Goal: Find specific page/section: Find specific page/section

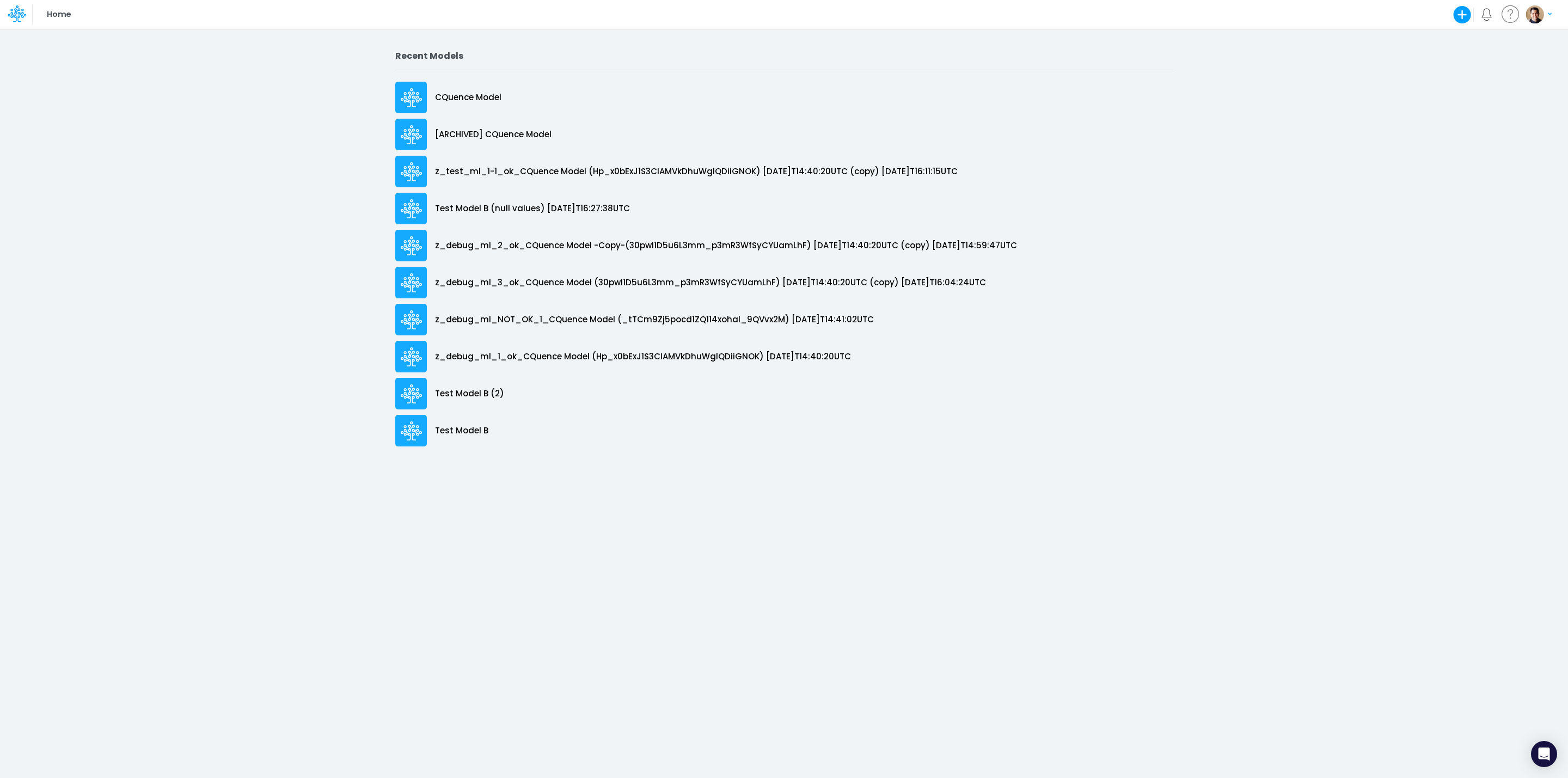
drag, startPoint x: 376, startPoint y: 2, endPoint x: 106, endPoint y: 47, distance: 273.7
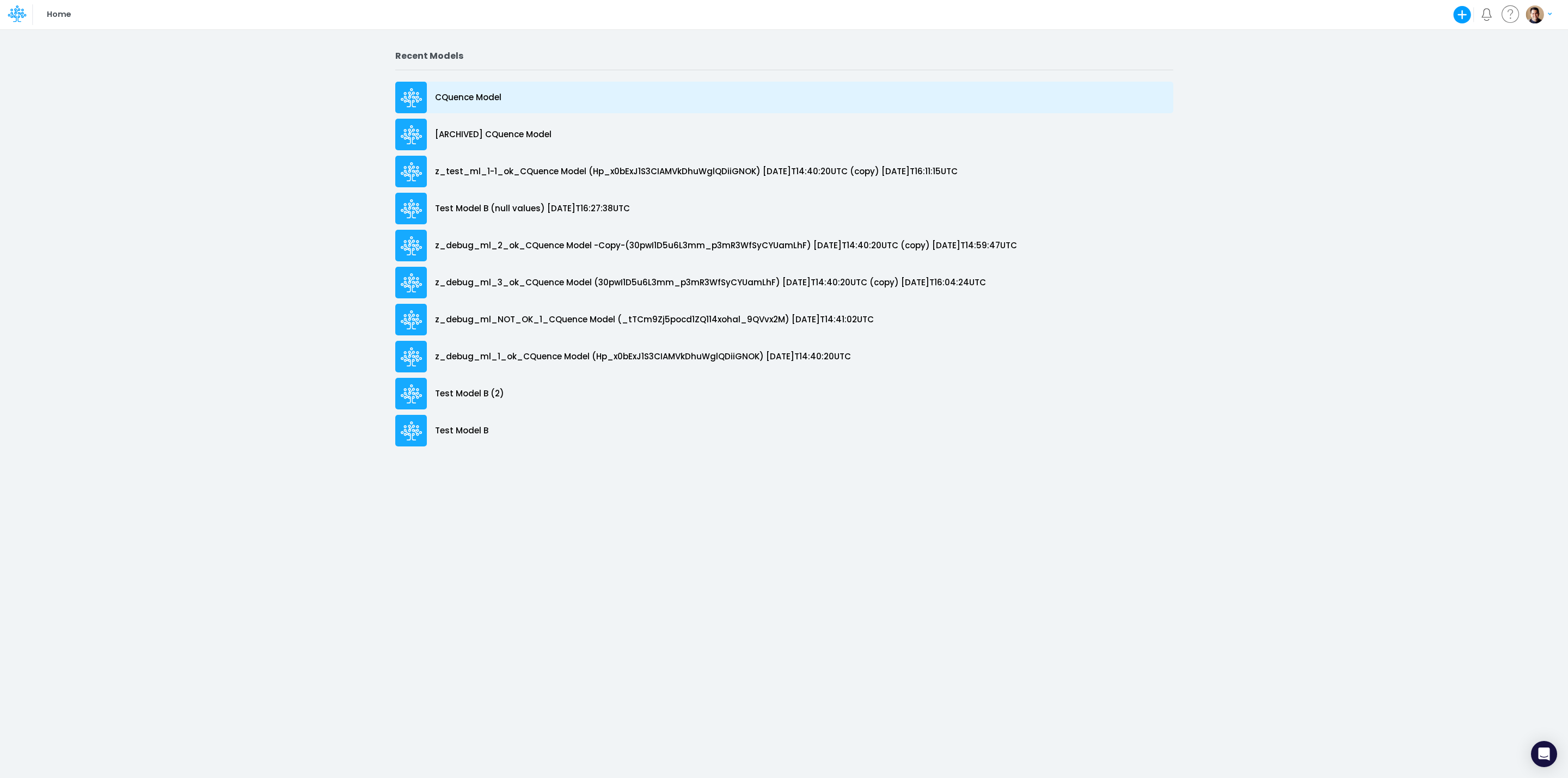
click at [473, 95] on p "CQuence Model" at bounding box center [468, 98] width 66 height 13
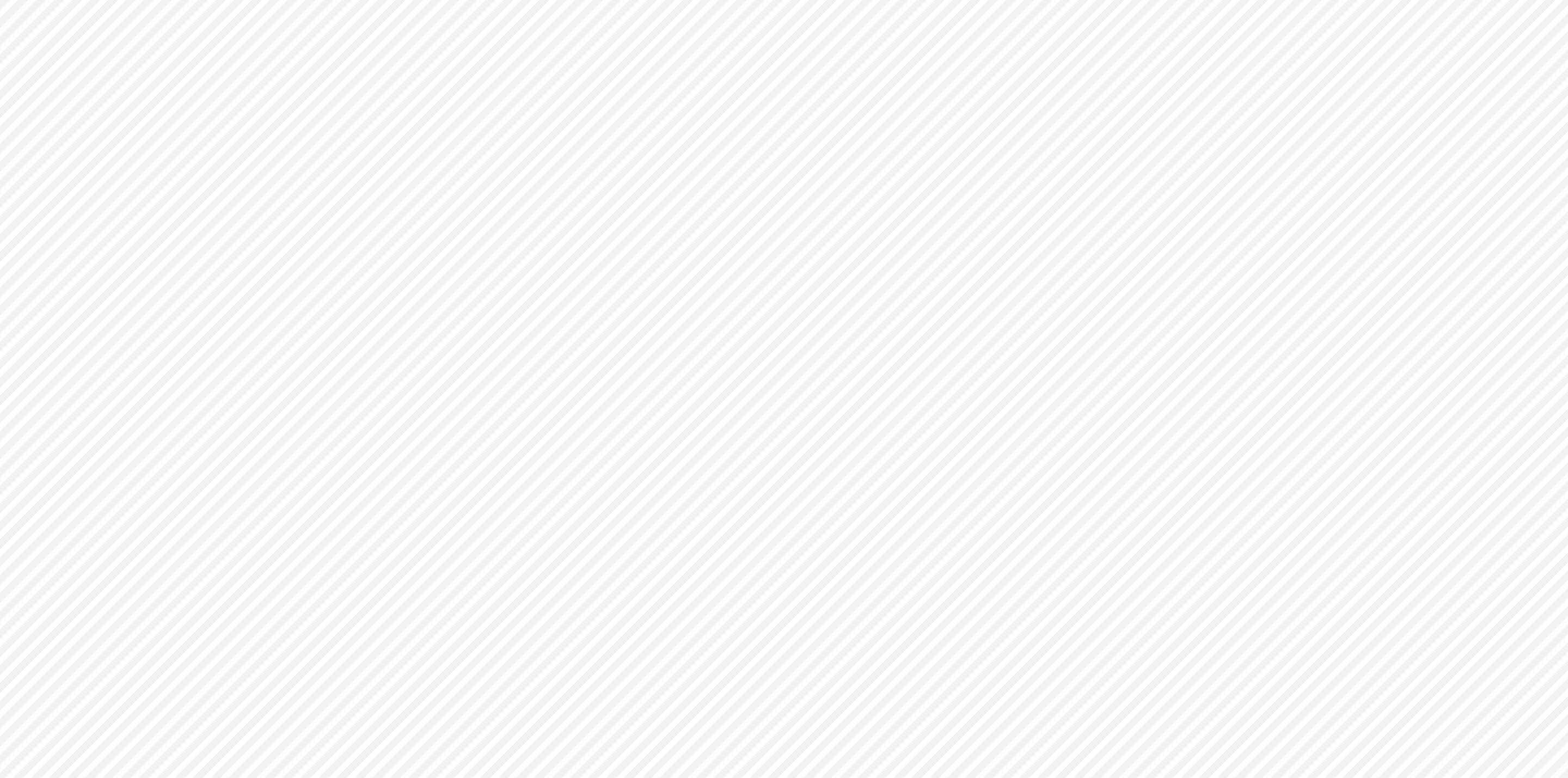
type input "Consolidated All by Month"
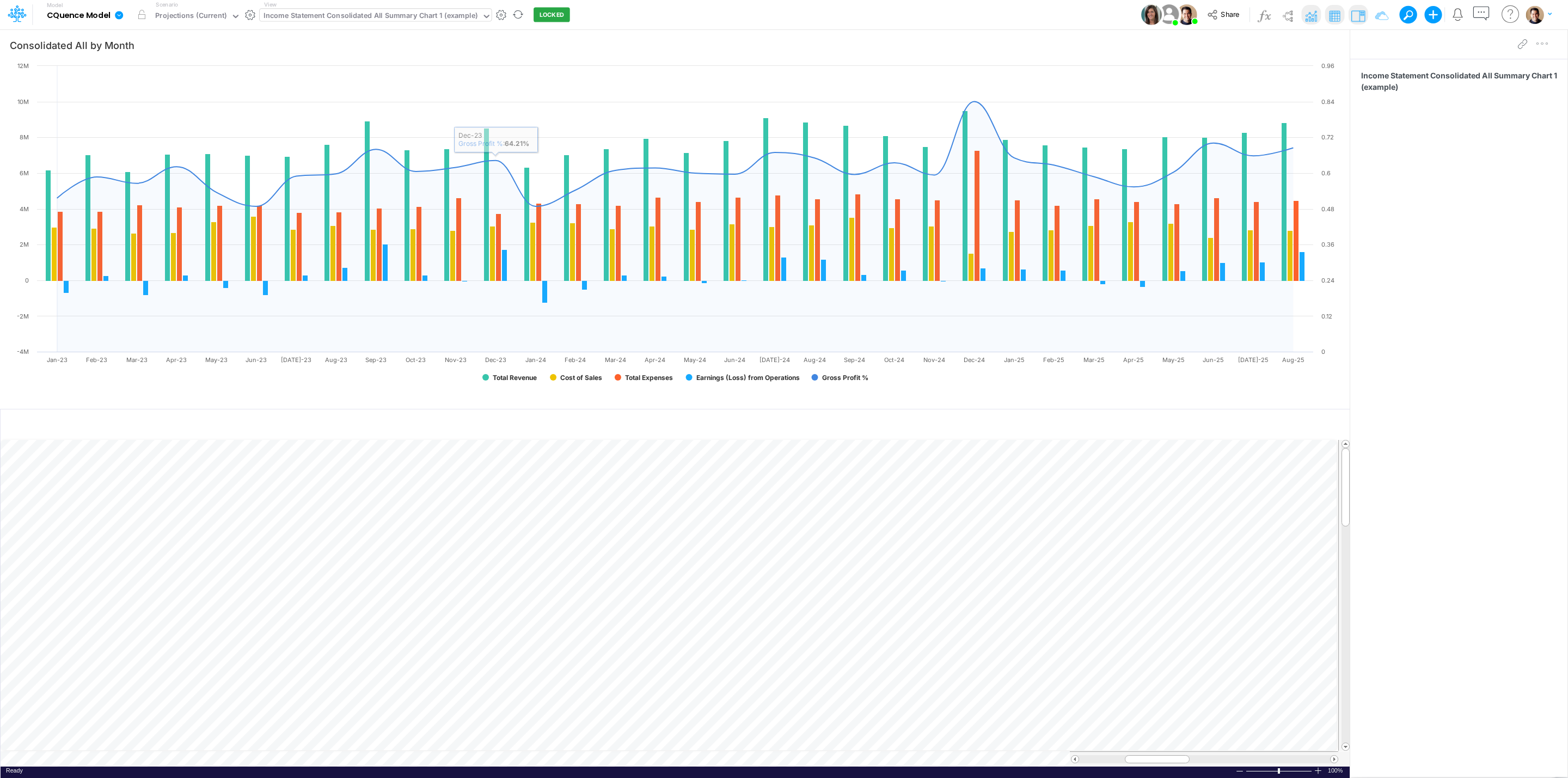
click at [386, 20] on div "Income Statement Consolidated All Summary Chart 1 (example)" at bounding box center [370, 17] width 214 height 13
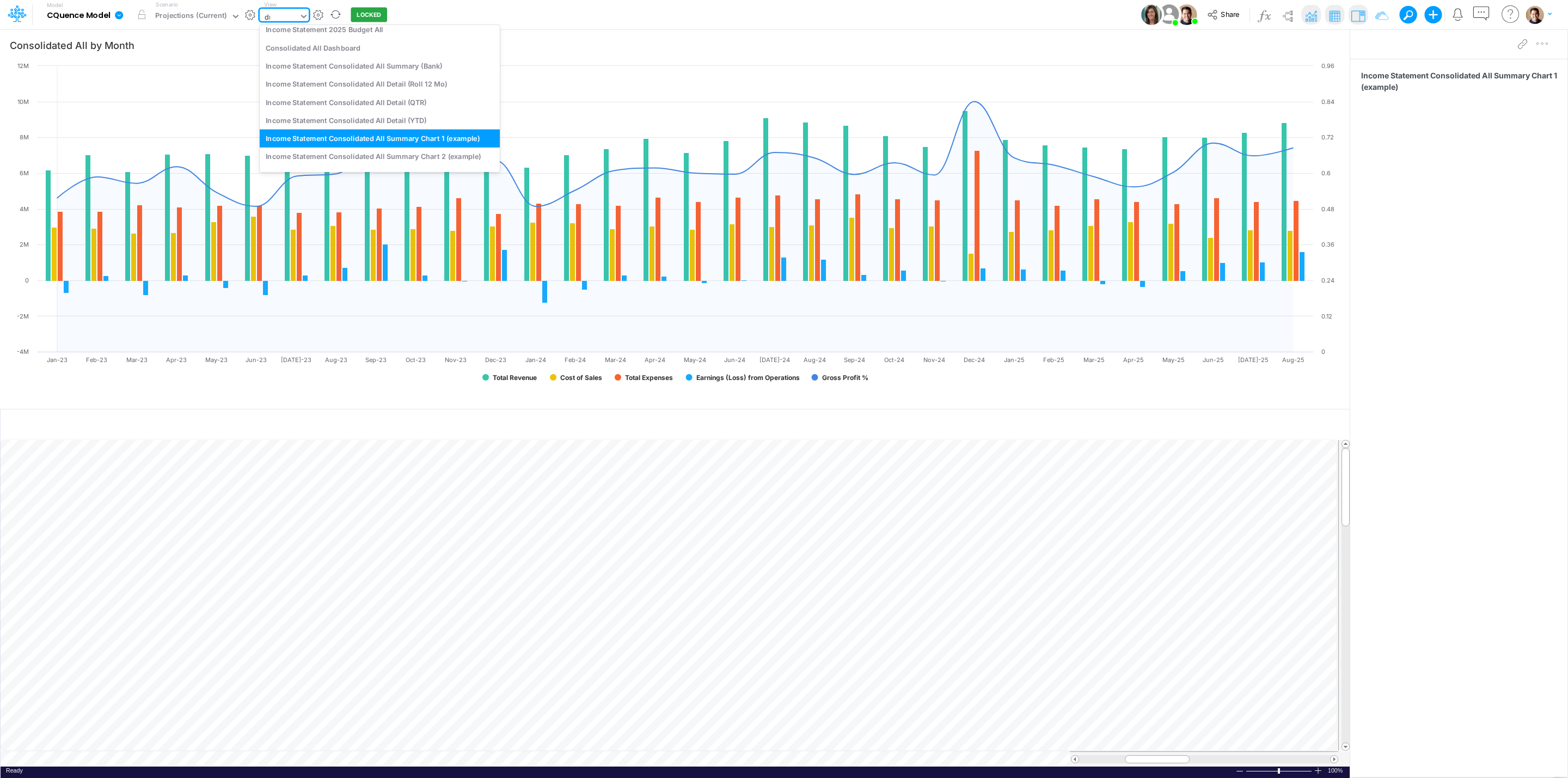
scroll to position [143, 0]
type input "drill-down"
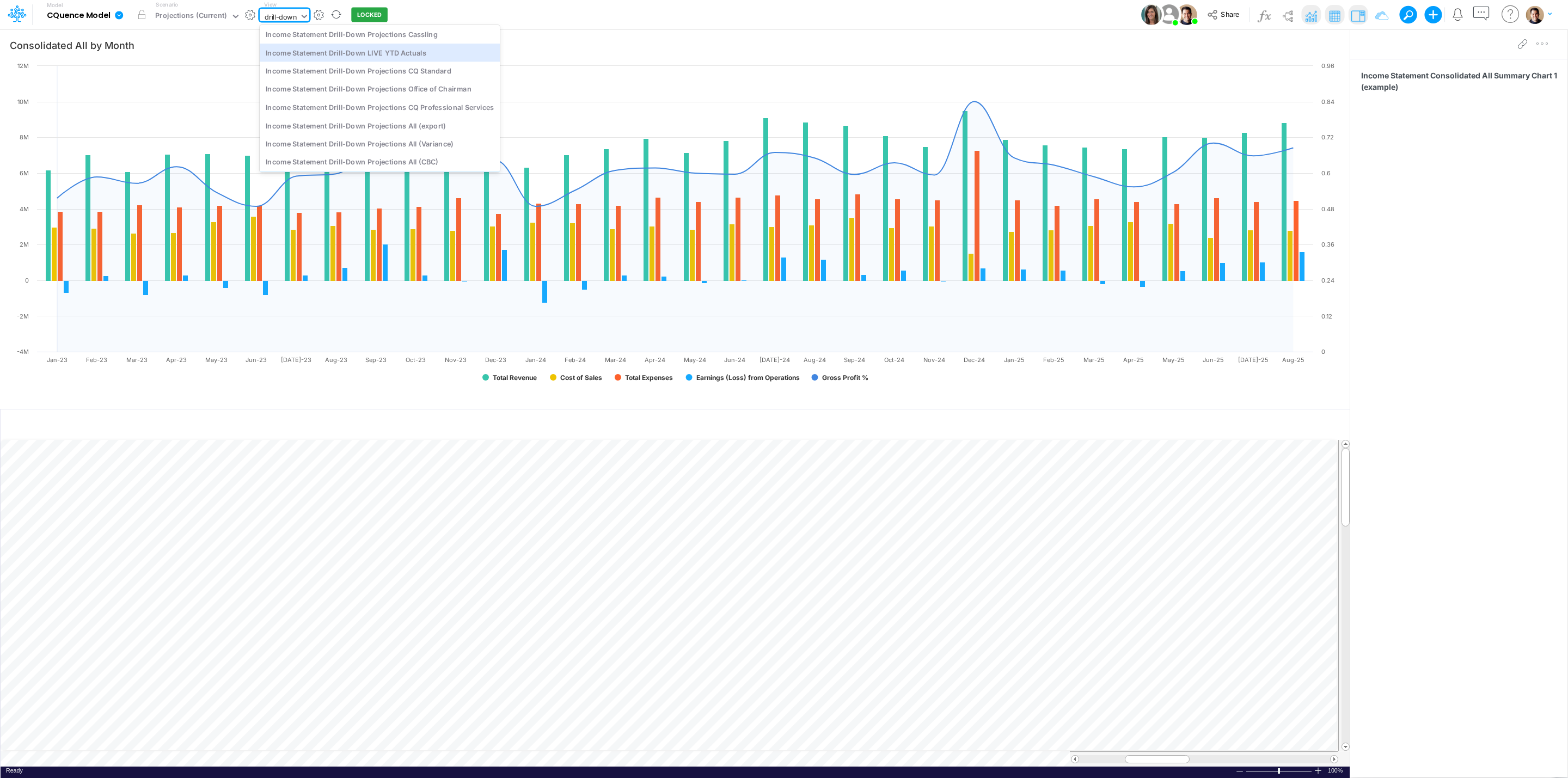
scroll to position [0, 0]
click at [438, 91] on div "Income Statement Drill-Down Projections Cassling" at bounding box center [380, 90] width 240 height 18
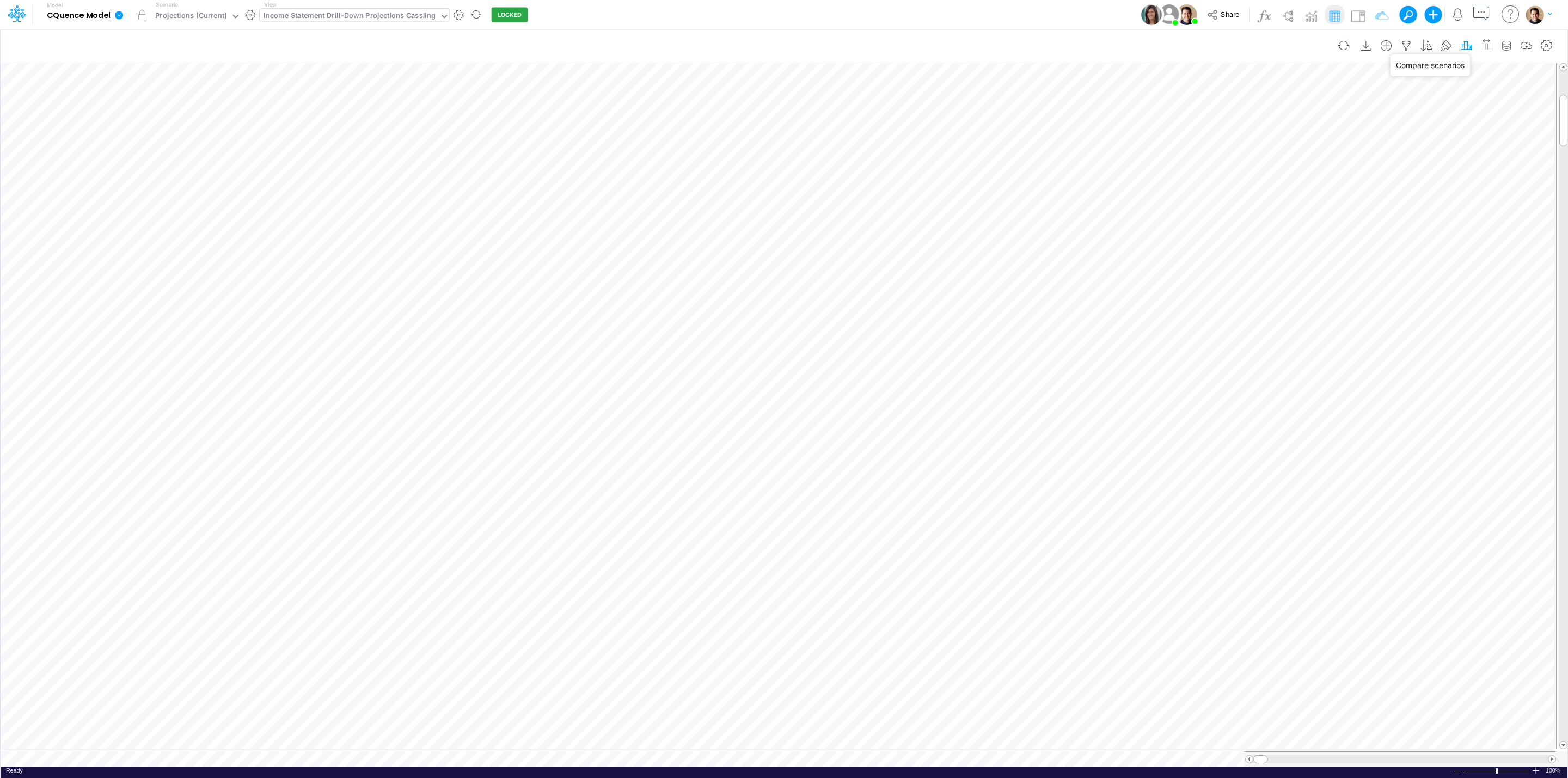
click at [1462, 47] on icon "button" at bounding box center [1466, 46] width 17 height 11
click at [1461, 47] on icon "button" at bounding box center [1466, 46] width 17 height 11
click at [1465, 45] on icon "button" at bounding box center [1466, 46] width 17 height 11
click at [364, 11] on div "Income Statement Drill-Down Projections Cassling" at bounding box center [350, 17] width 172 height 13
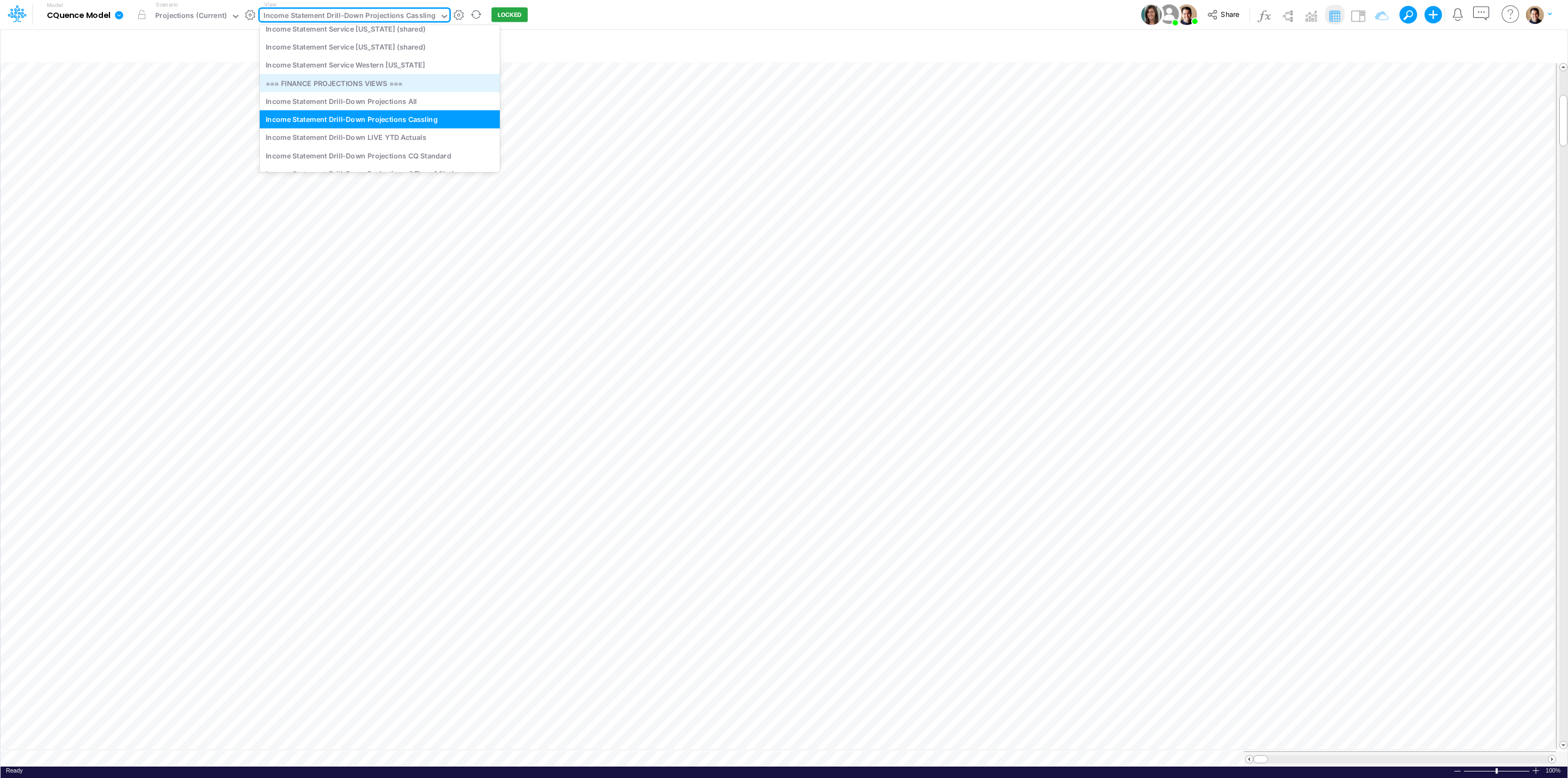
scroll to position [1300, 0]
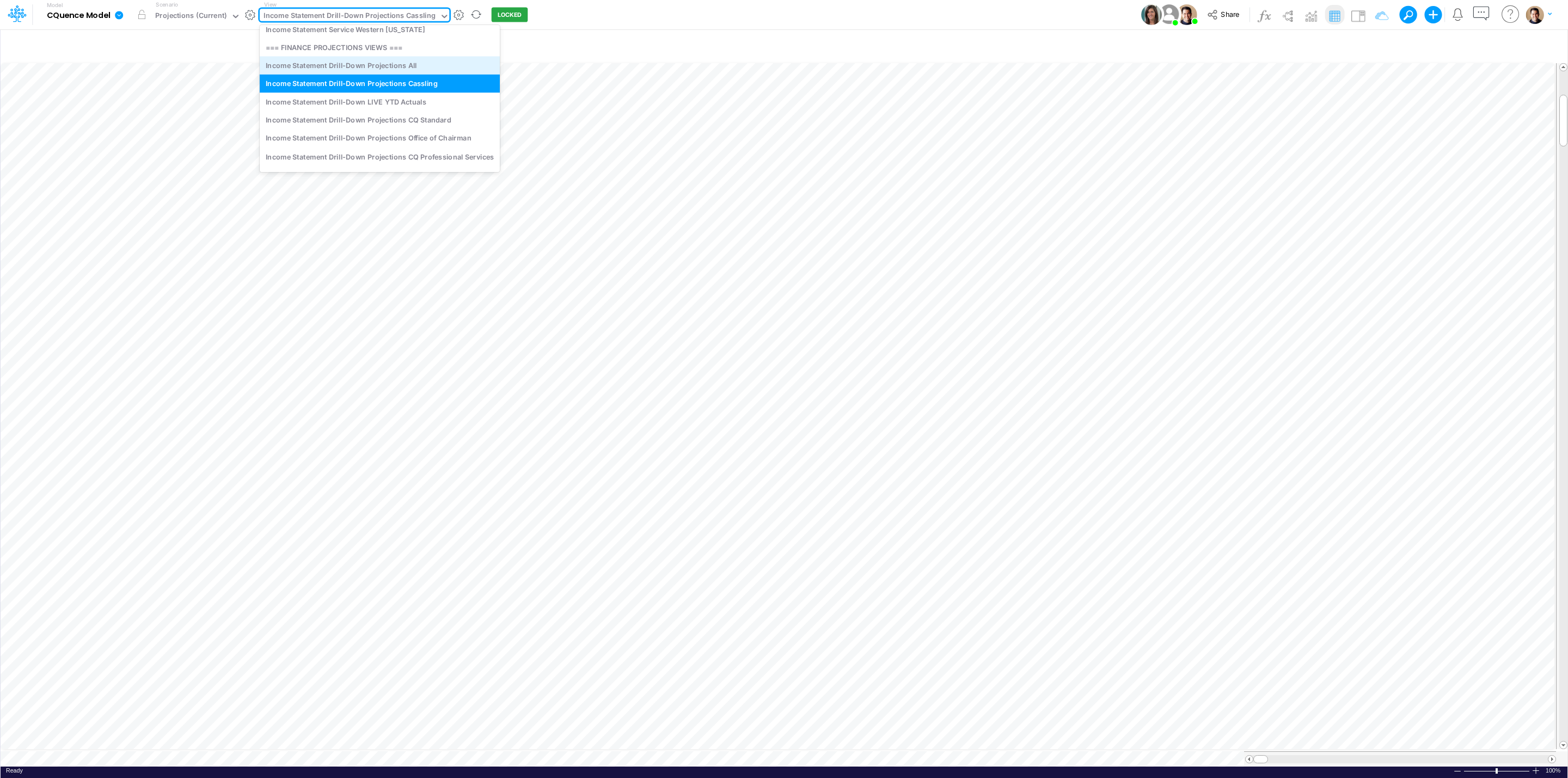
click at [417, 69] on div "Income Statement Drill-Down Projections All" at bounding box center [380, 65] width 240 height 18
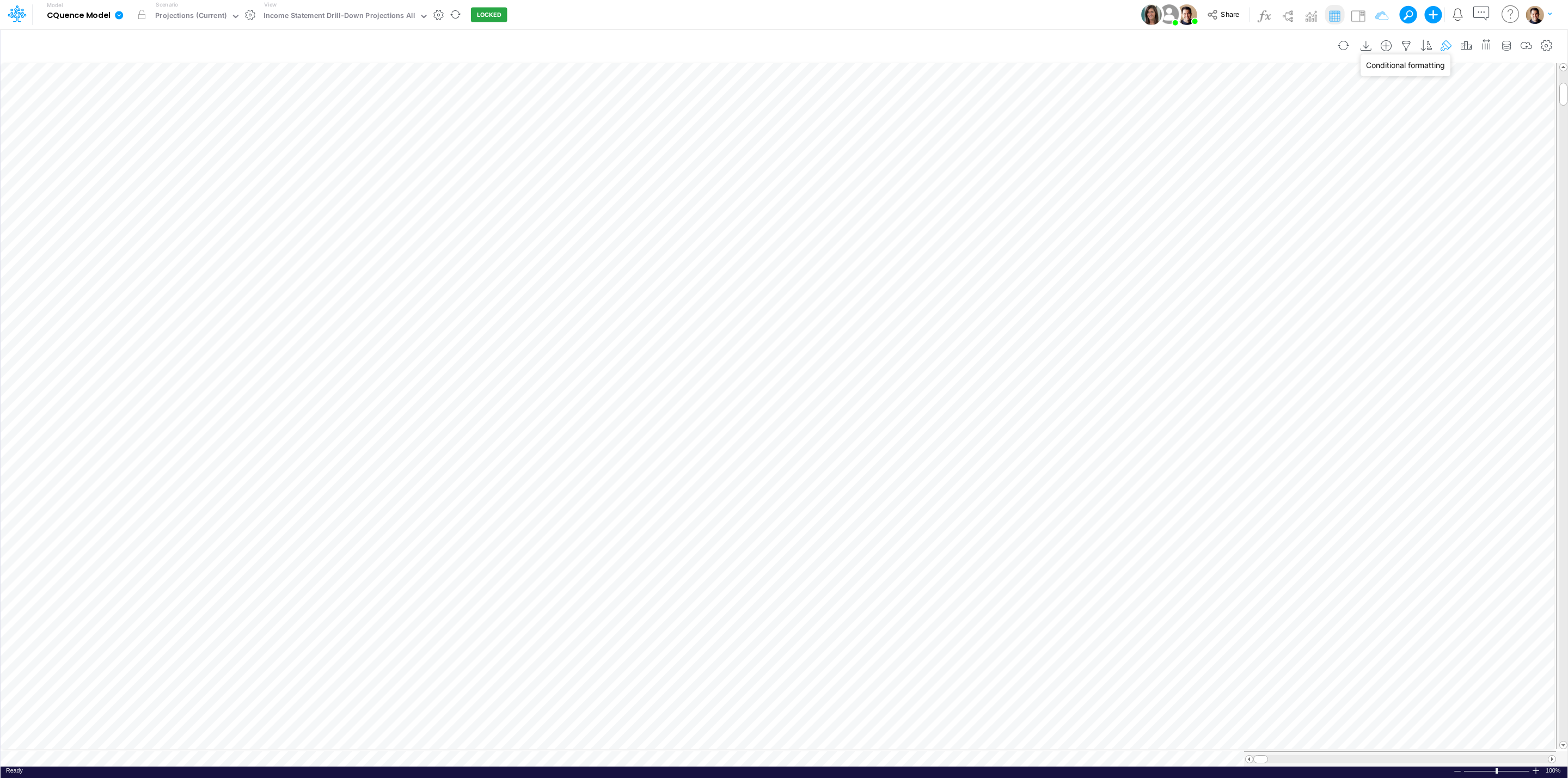
click at [1444, 41] on icon "button" at bounding box center [1447, 46] width 17 height 11
click at [1400, 43] on icon "button" at bounding box center [1407, 46] width 17 height 11
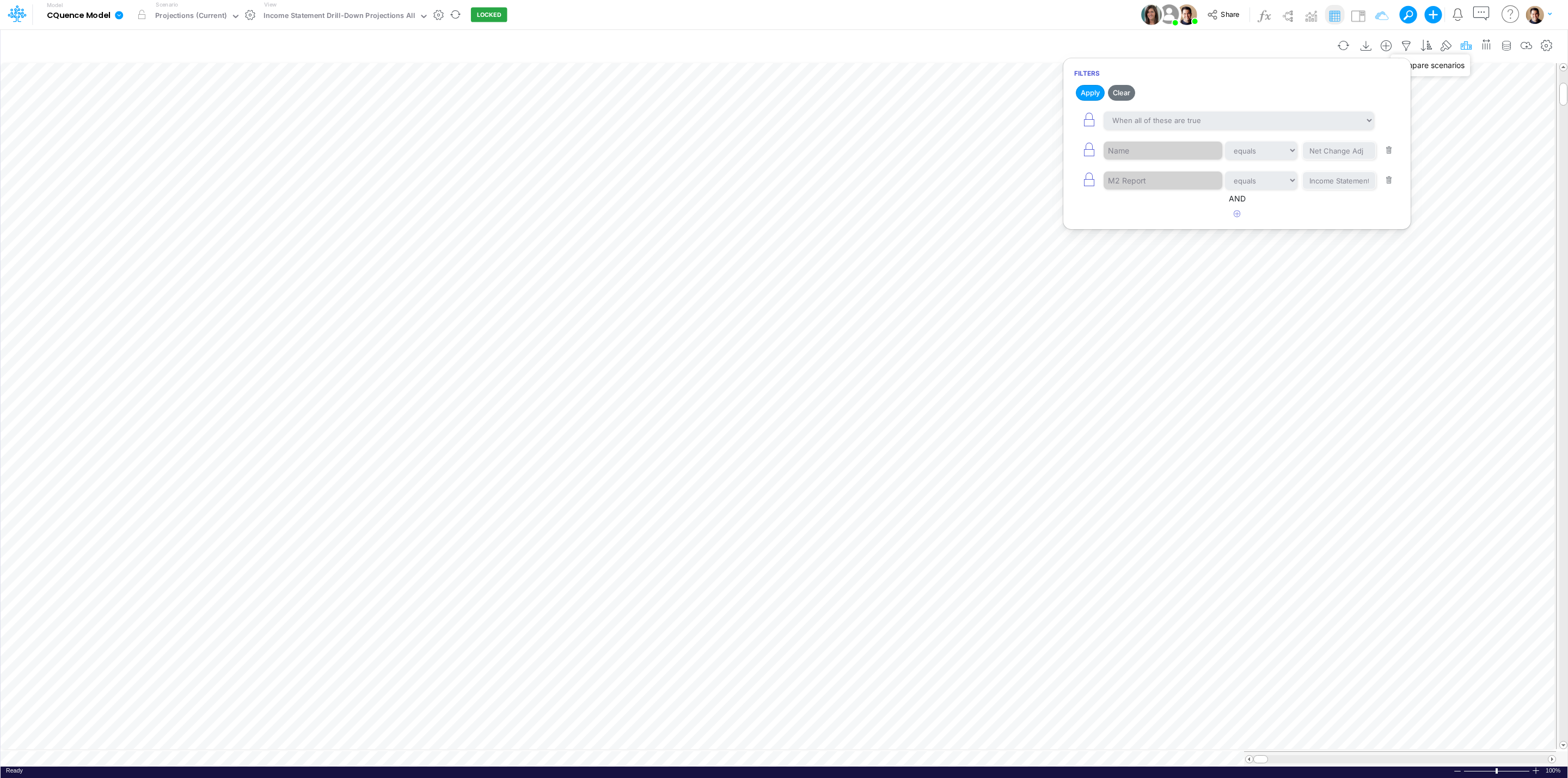
click at [1465, 46] on icon "button" at bounding box center [1466, 46] width 17 height 11
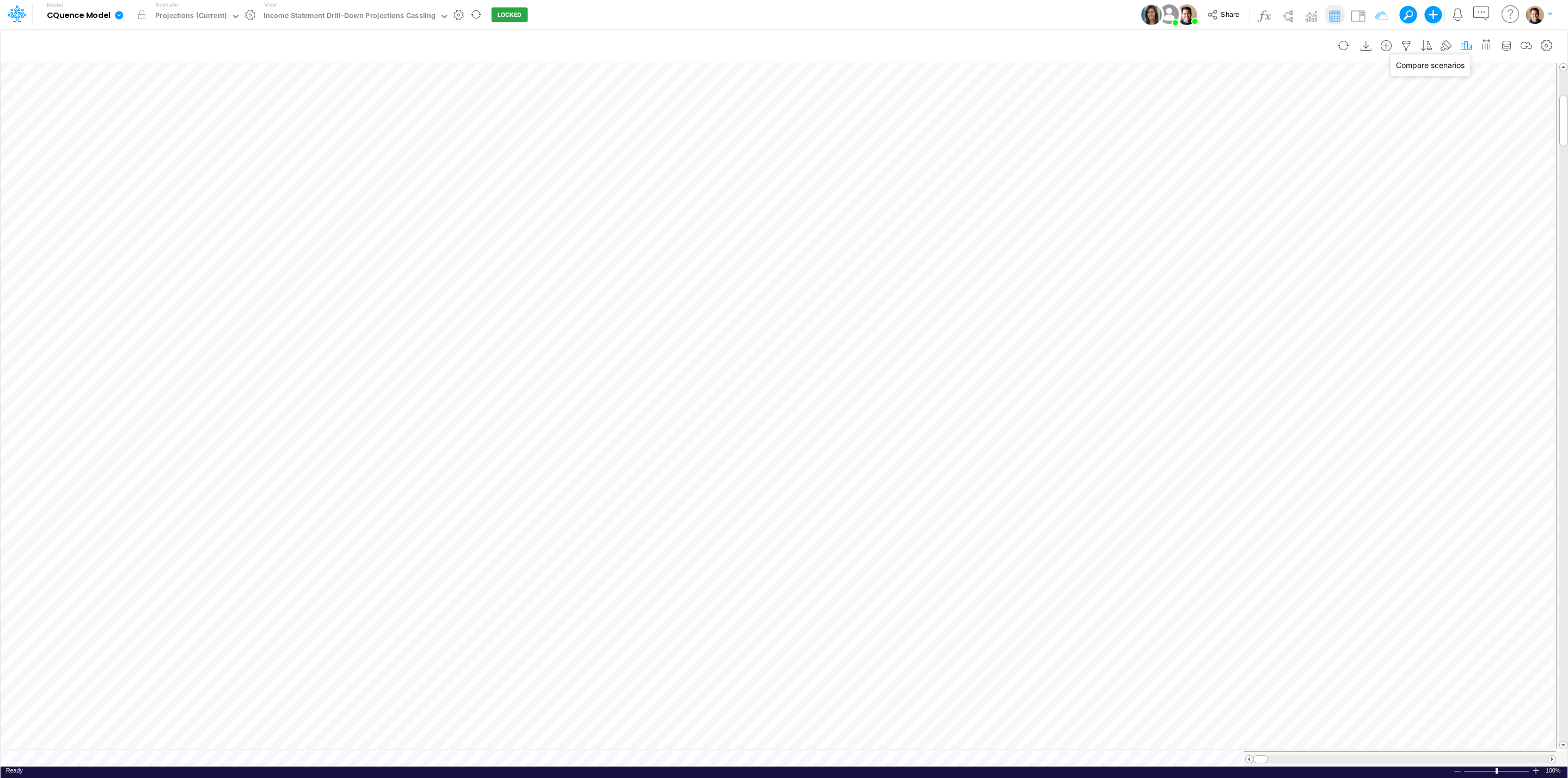
click at [1468, 47] on icon "button" at bounding box center [1466, 46] width 17 height 11
click at [985, 15] on div "Model CQuence Model Edit model settings Duplicate Import QuickBooks QuickBooks …" at bounding box center [784, 15] width 1411 height 29
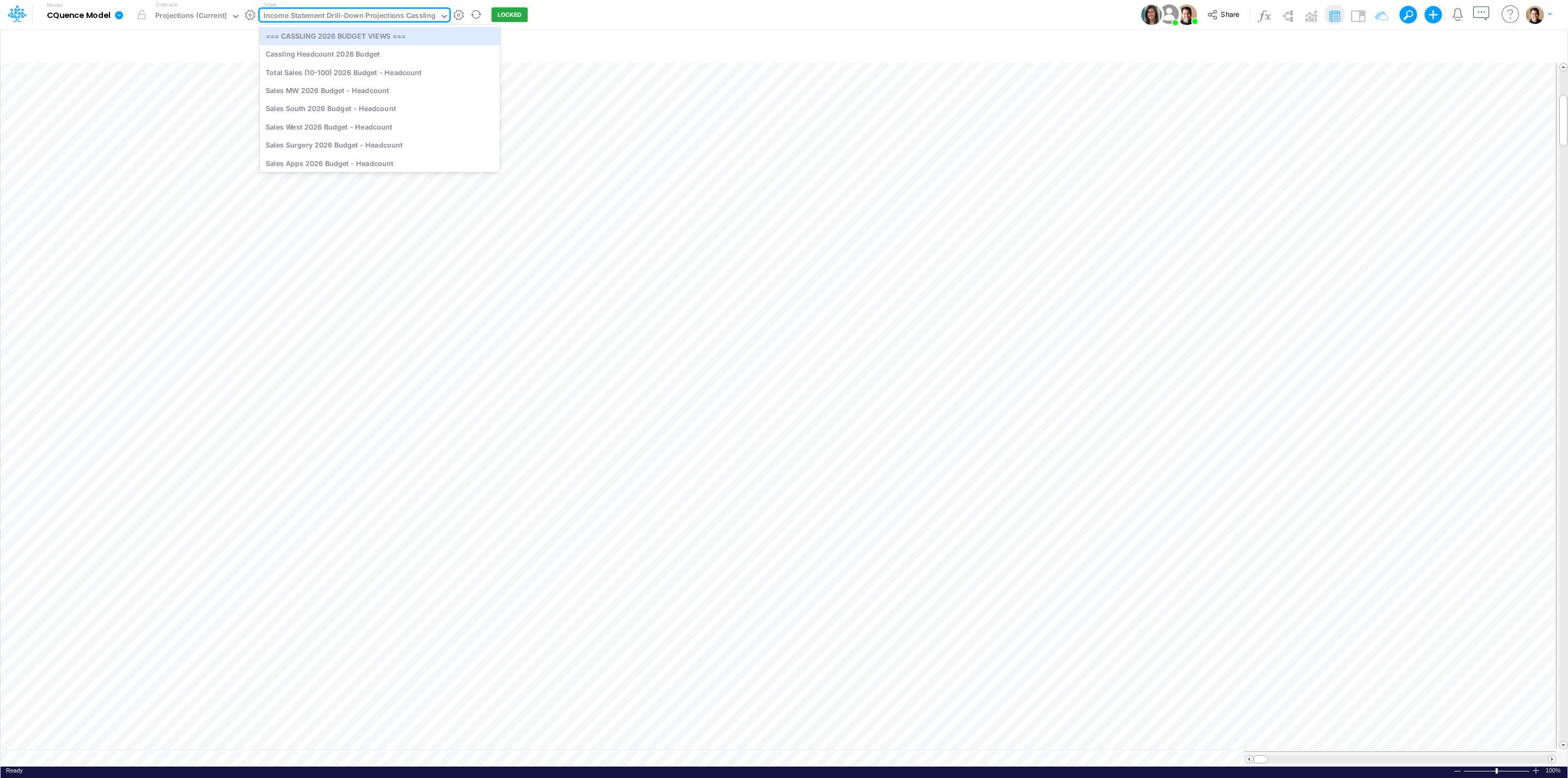
click at [394, 11] on div "Income Statement Drill-Down Projections Cassling" at bounding box center [350, 17] width 172 height 13
type input "templ"
click at [359, 33] on div "GL Accounts (template only)" at bounding box center [333, 36] width 147 height 18
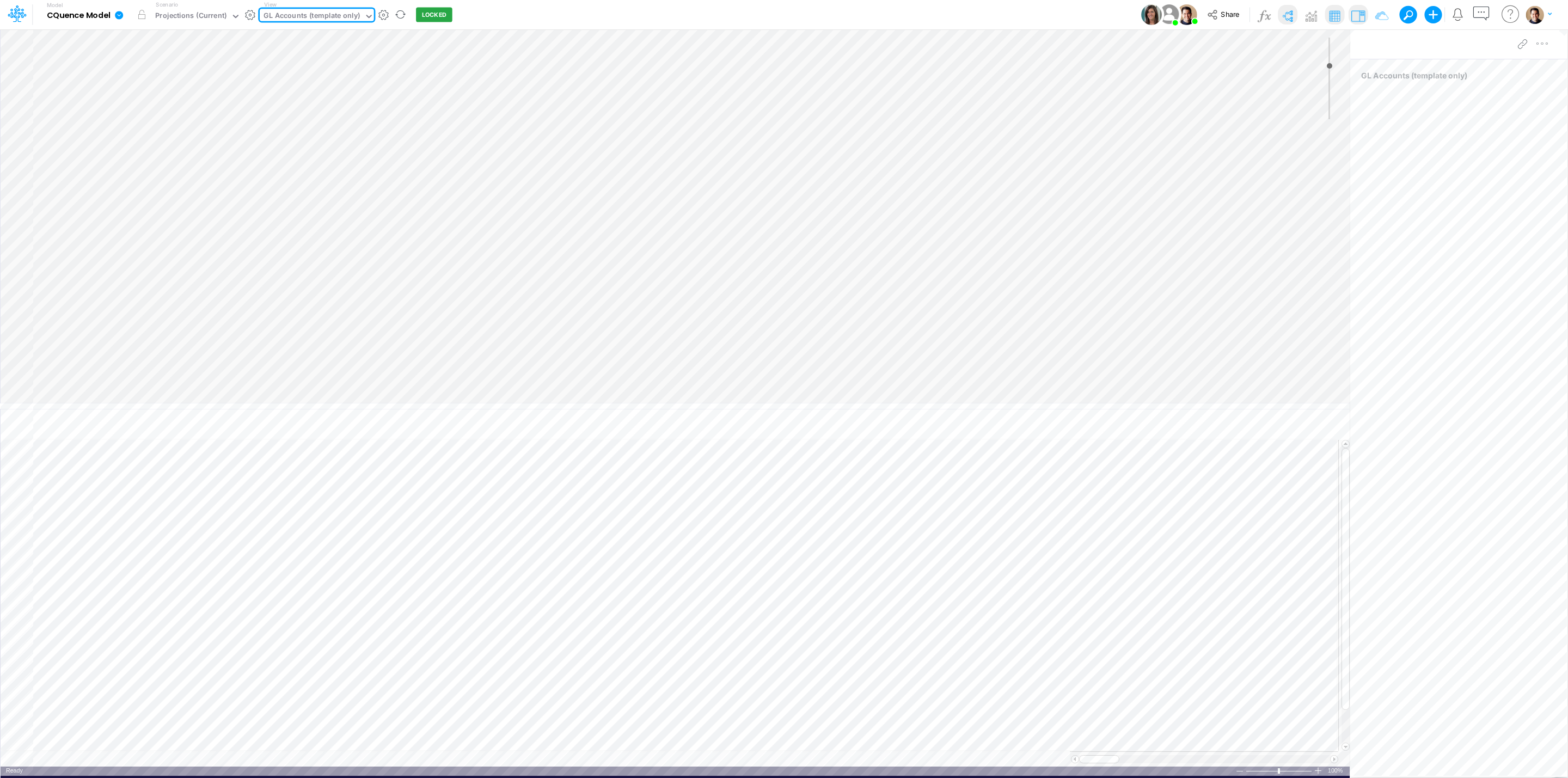
type input "0"
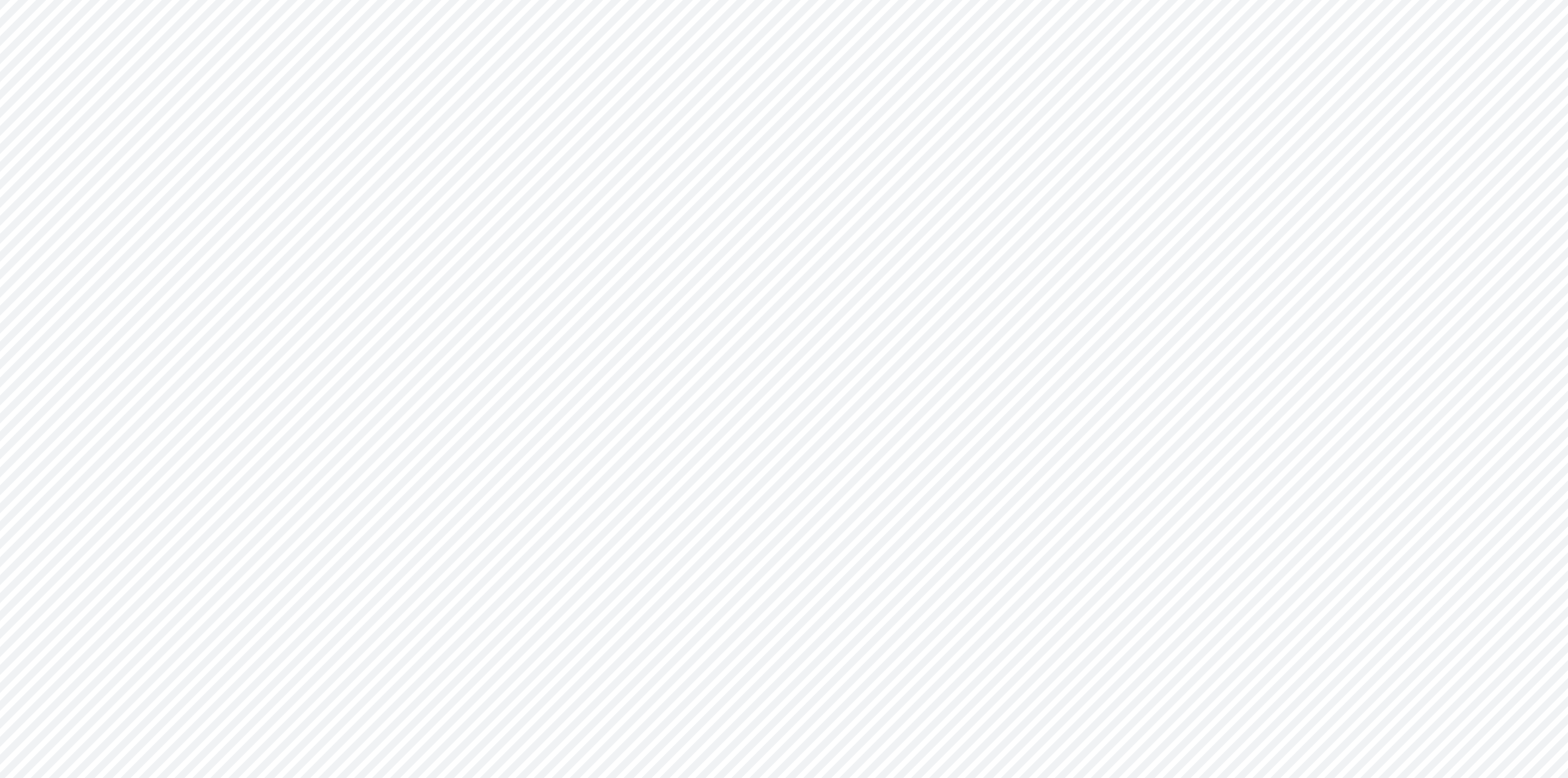
type input "Consolidated All by Month"
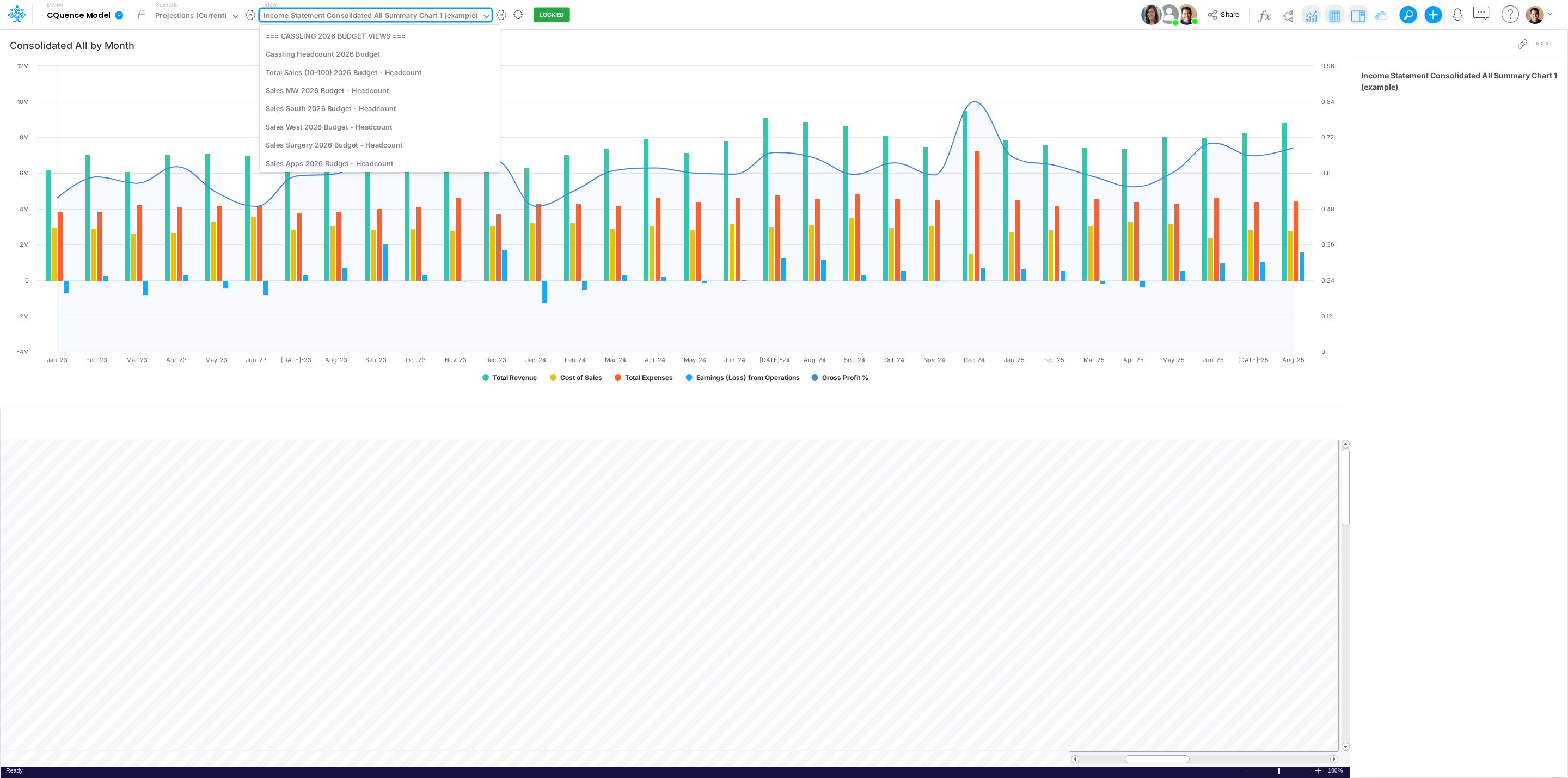
click at [365, 20] on div "Income Statement Consolidated All Summary Chart 1 (example)" at bounding box center [370, 17] width 214 height 13
type input "t"
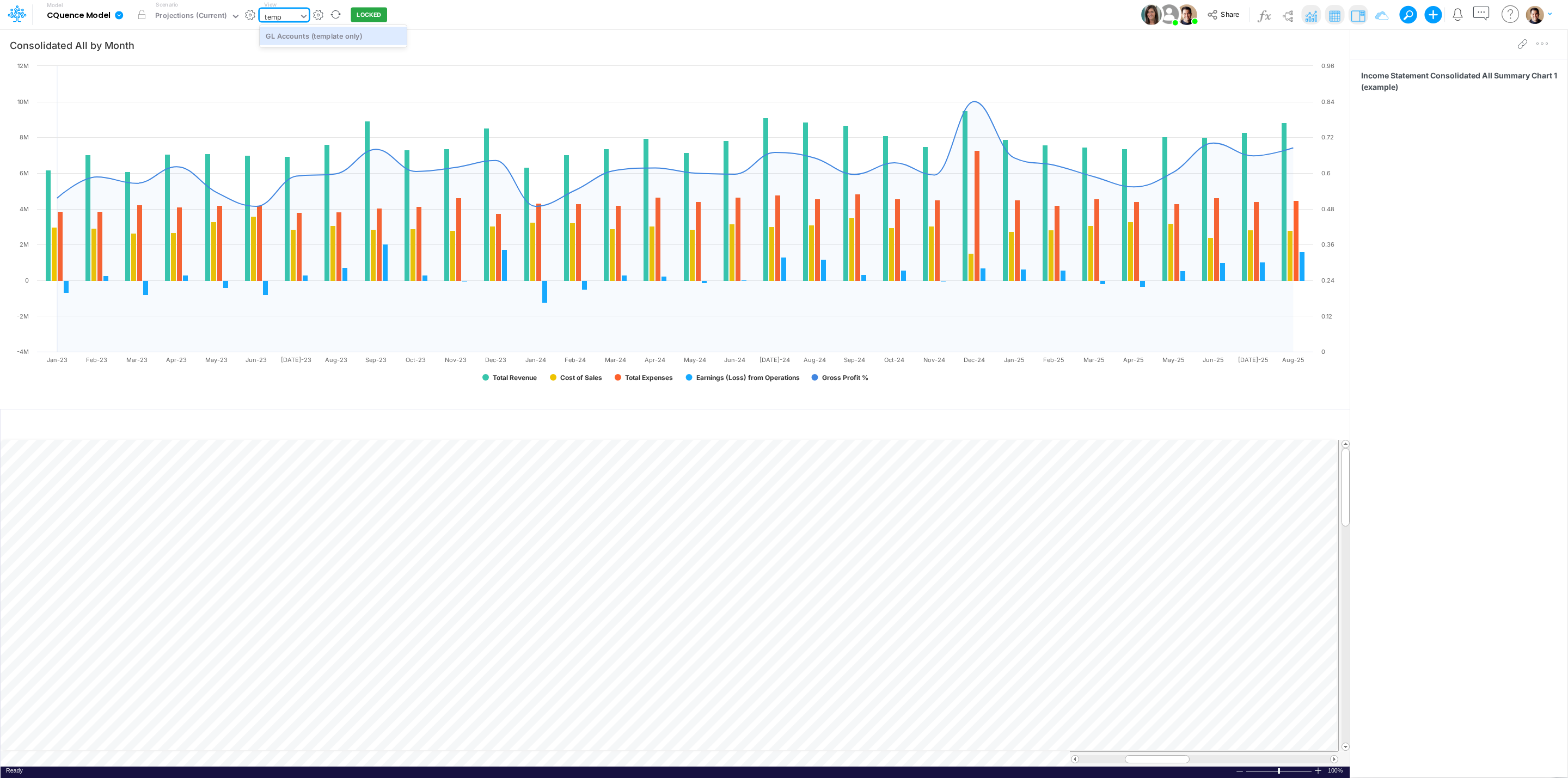
type input "templ"
click at [382, 35] on div "GL Accounts (template only)" at bounding box center [333, 36] width 147 height 18
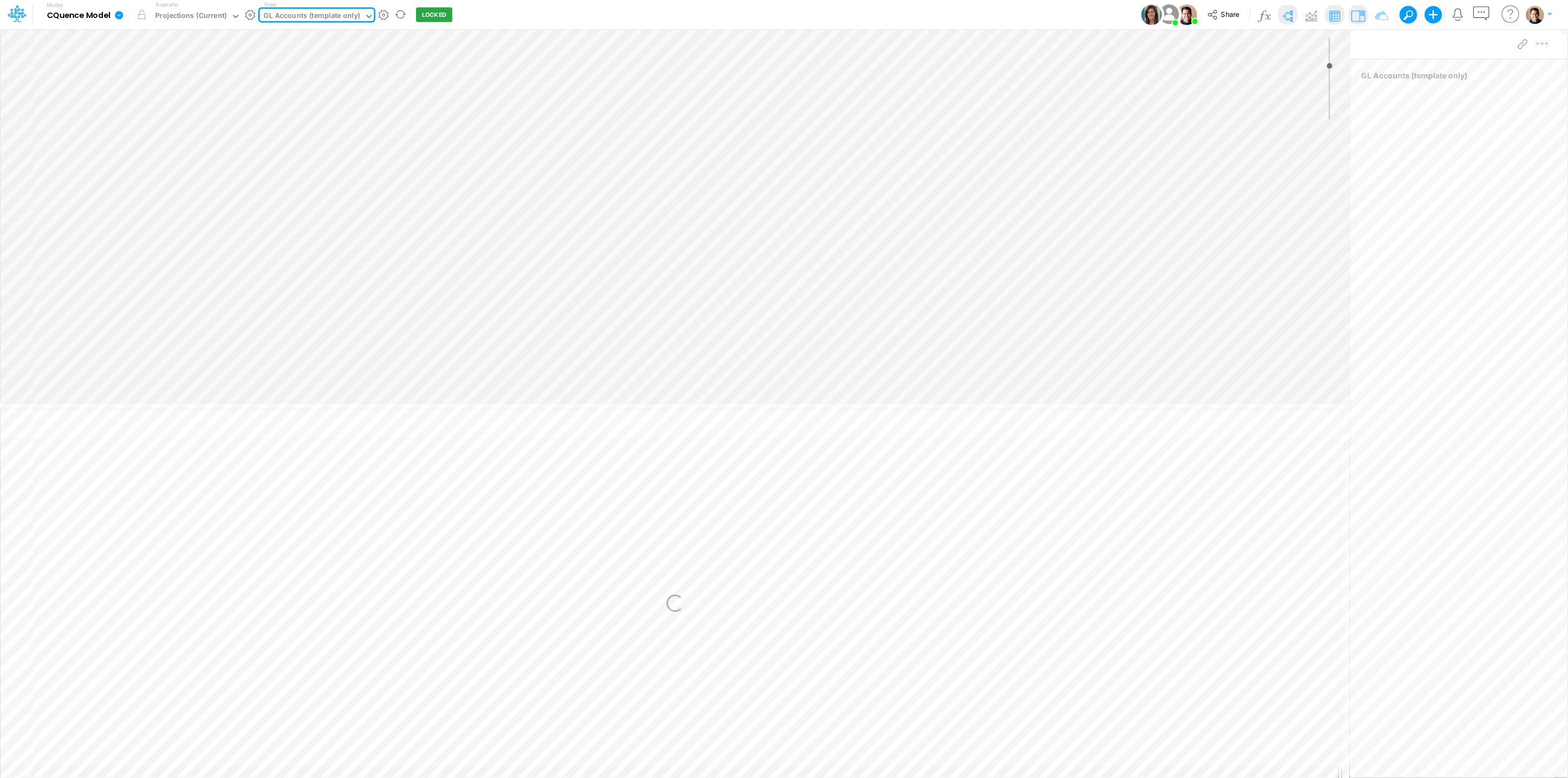
type input "0"
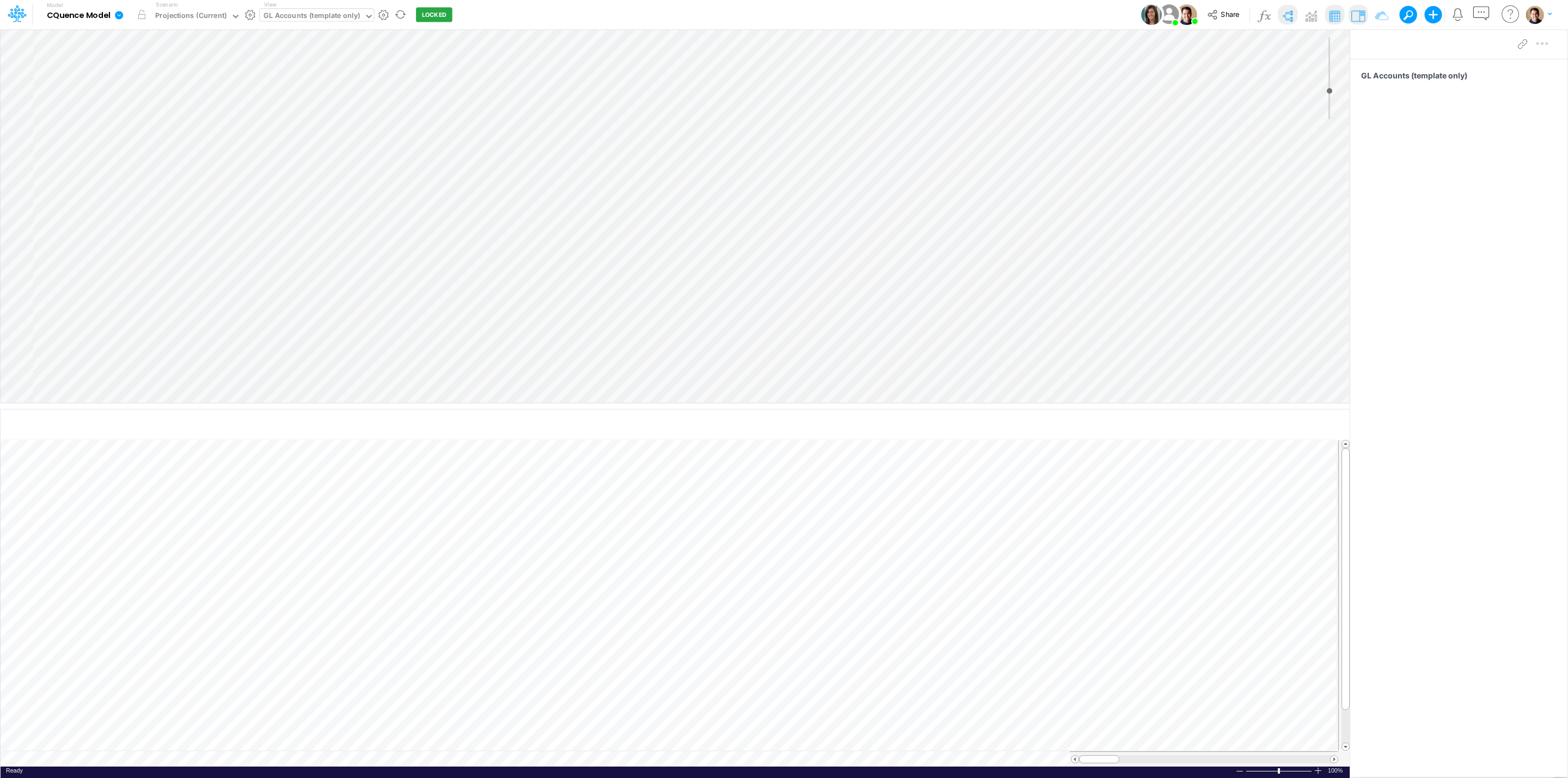
click at [310, 20] on div "GL Accounts (template only)" at bounding box center [311, 17] width 96 height 13
type input "drill-down"
click at [418, 87] on div "Income Statement Drill-Down Projections Cassling" at bounding box center [380, 90] width 240 height 18
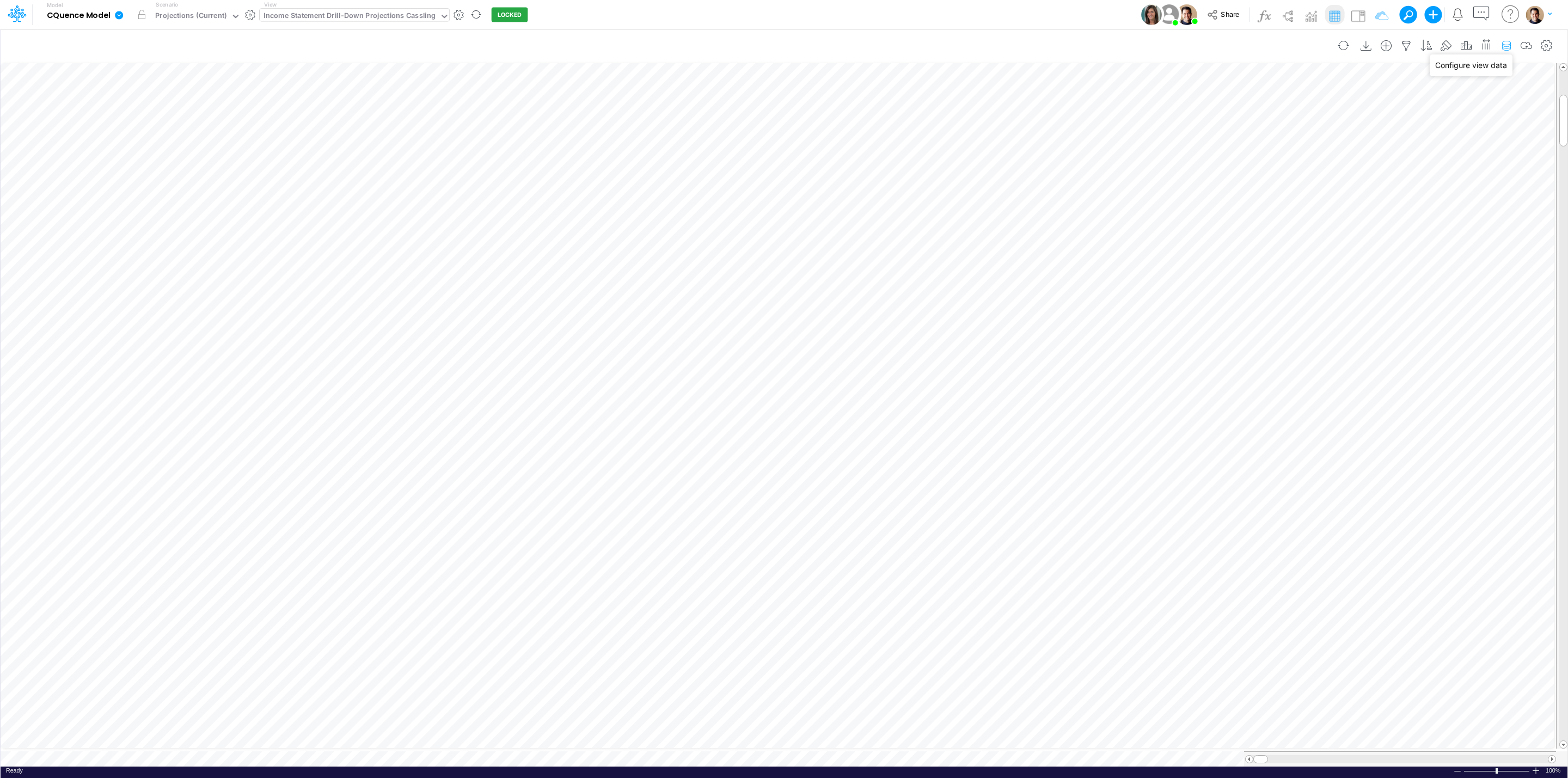
click at [1506, 41] on icon "button" at bounding box center [1507, 46] width 17 height 11
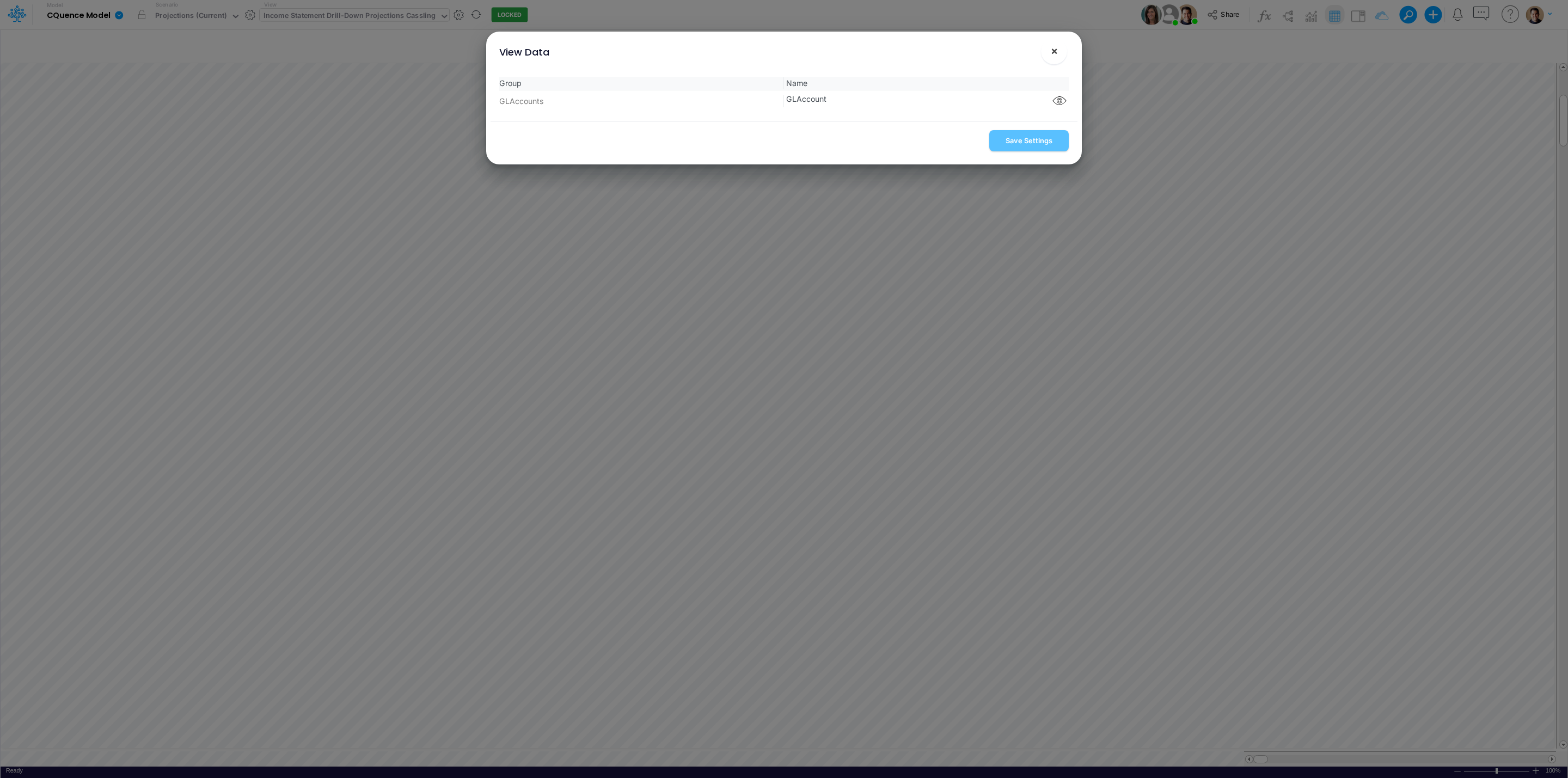
click at [1055, 49] on span "×" at bounding box center [1054, 50] width 7 height 13
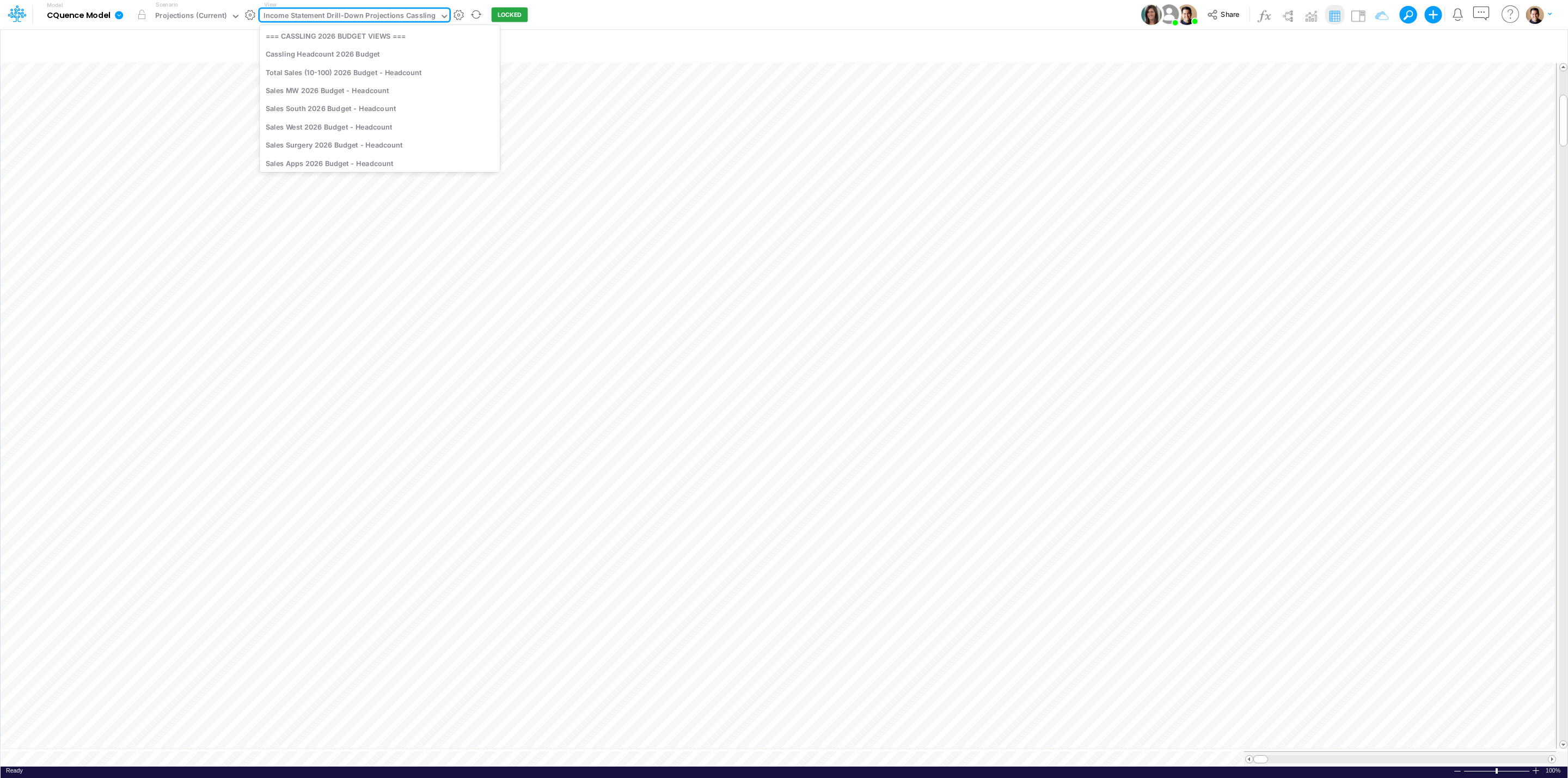
click at [342, 13] on div "Income Statement Drill-Down Projections Cassling" at bounding box center [350, 17] width 172 height 13
click at [355, 38] on div "=== CASSLING 2026 BUDGET VIEWS ===" at bounding box center [380, 36] width 240 height 18
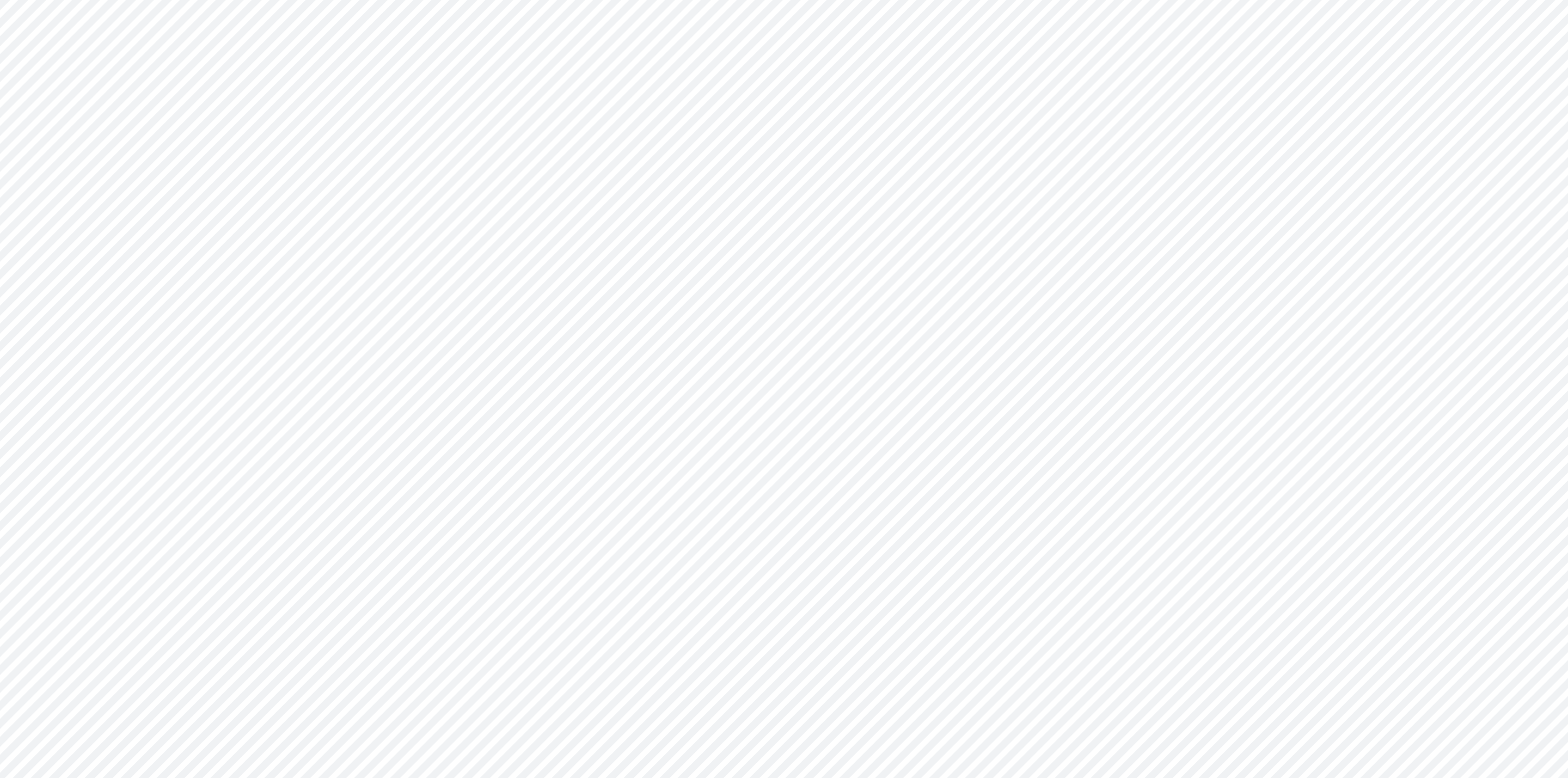
type input "Consolidated All by Month"
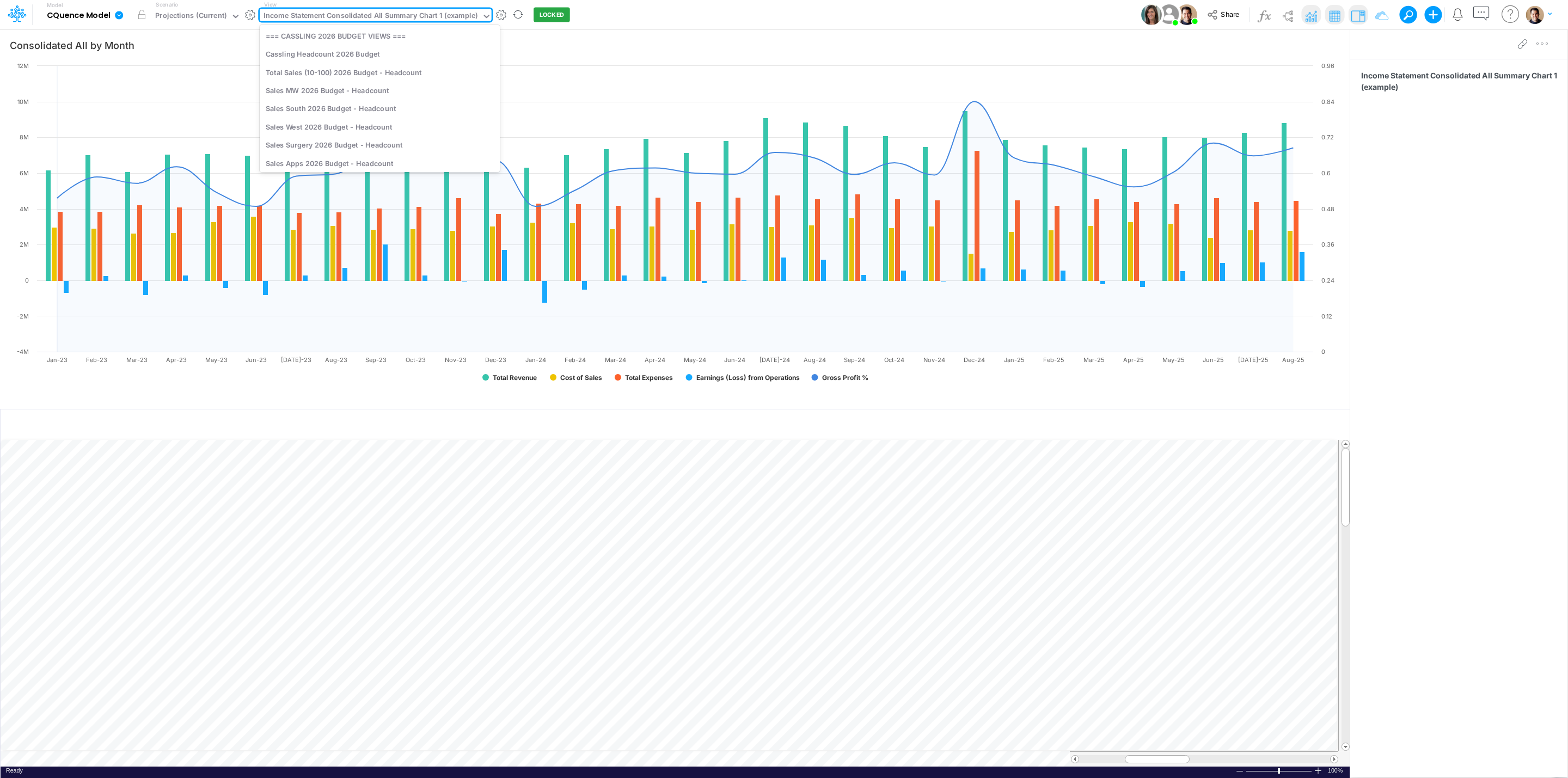
click at [417, 17] on div "Income Statement Consolidated All Summary Chart 1 (example)" at bounding box center [370, 17] width 214 height 13
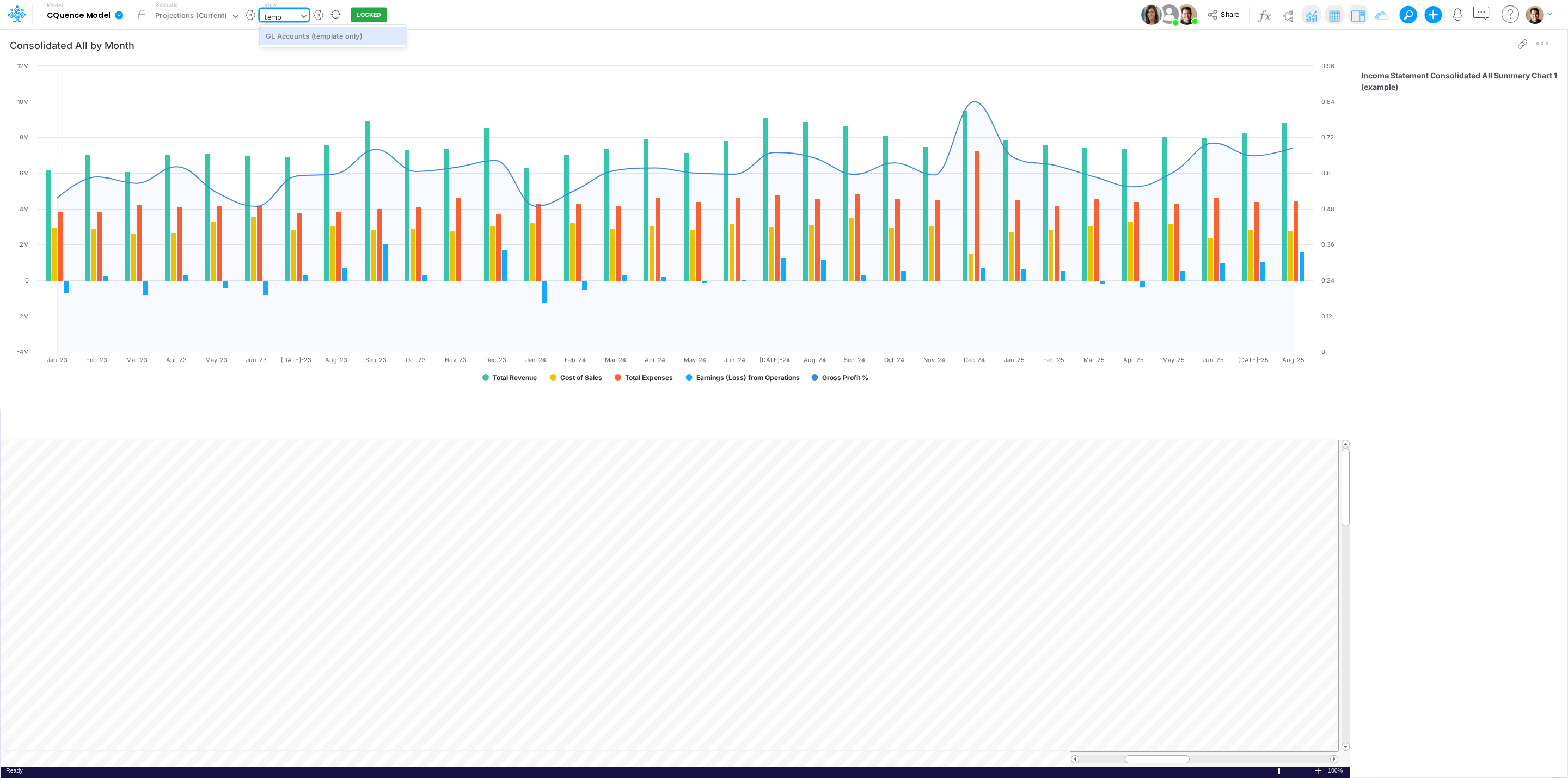
type input "templ"
click at [384, 39] on div "GL Accounts (template only)" at bounding box center [333, 36] width 147 height 18
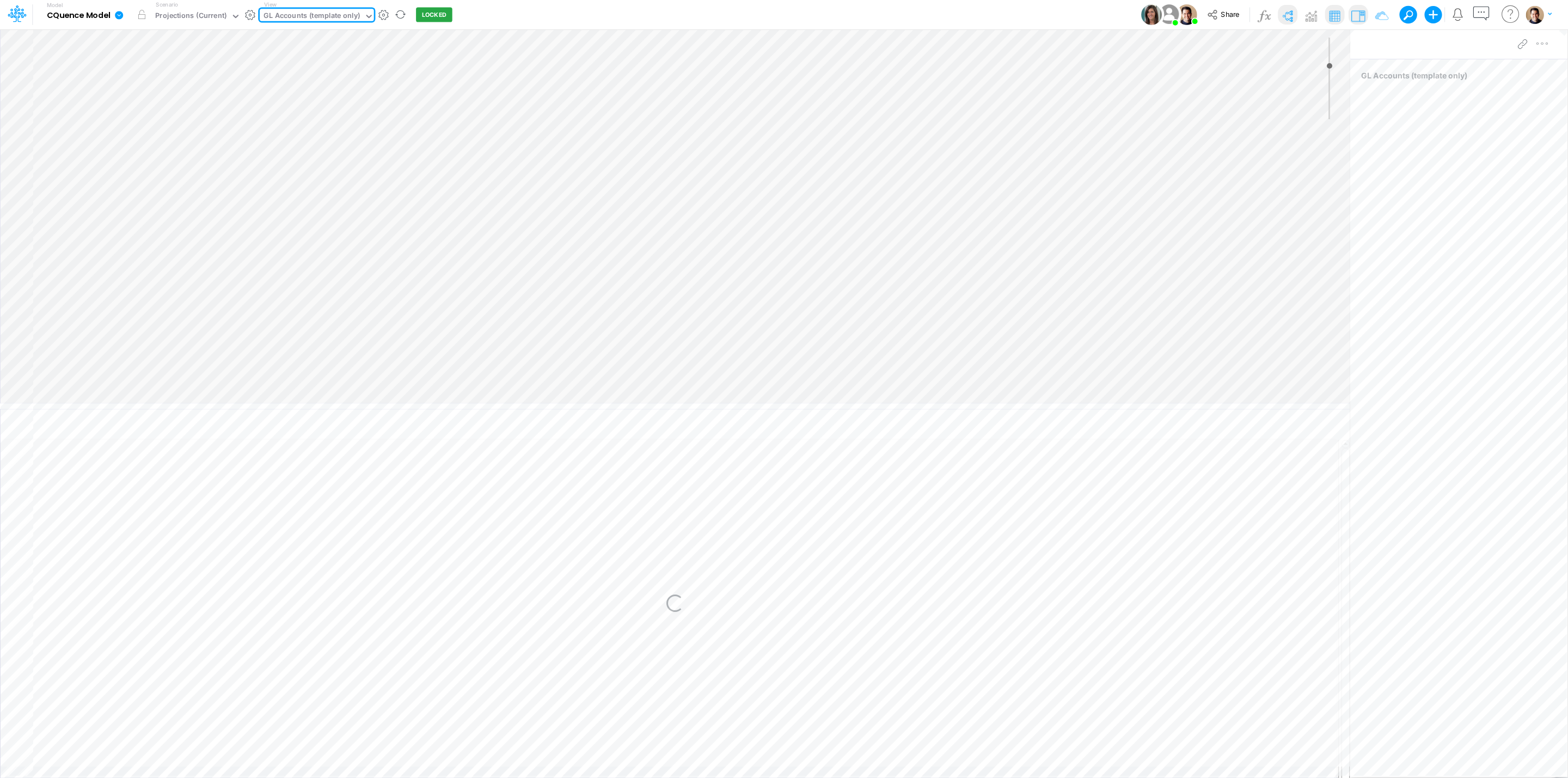
type input "0"
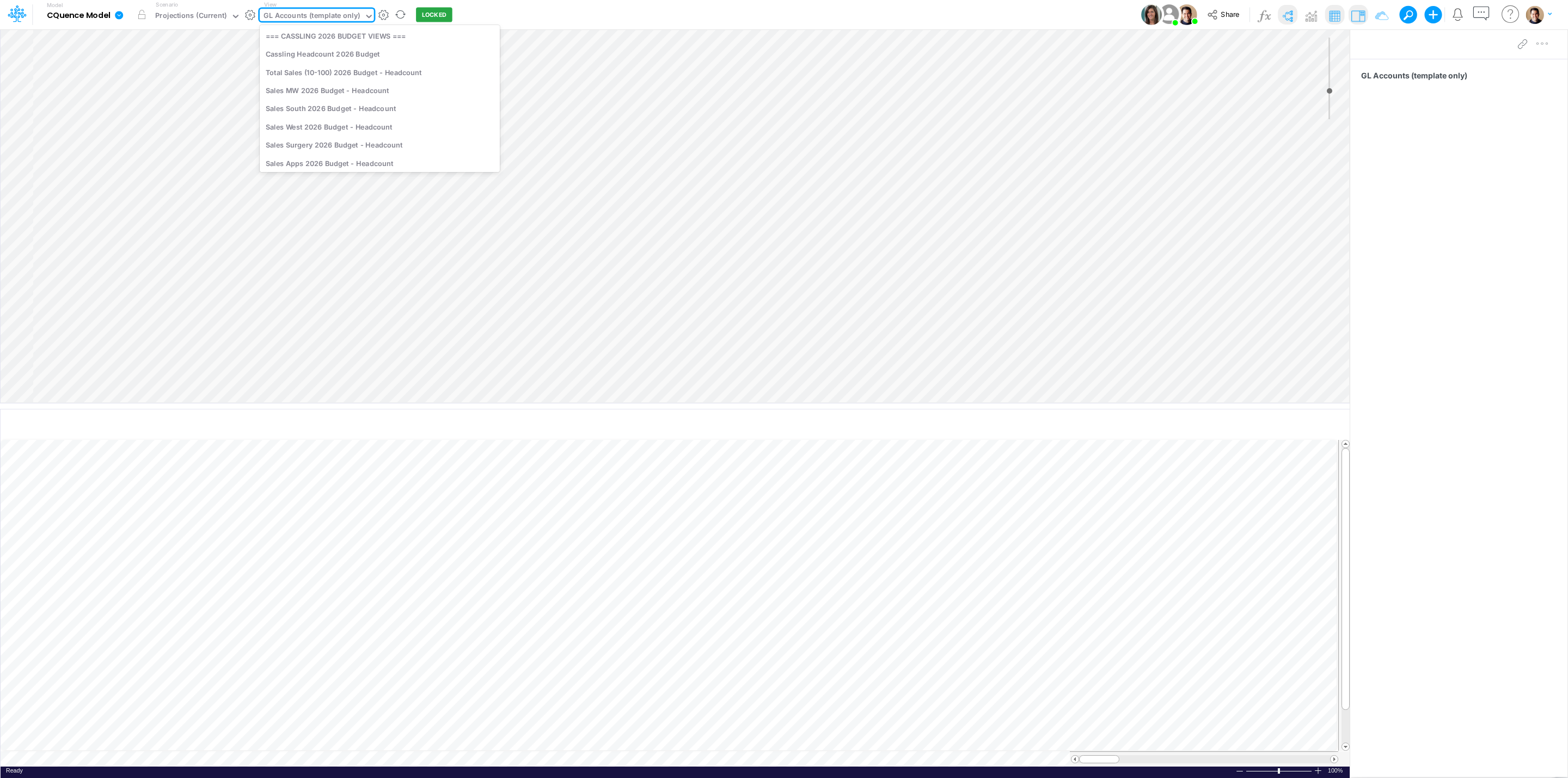
click at [314, 17] on div "GL Accounts (template only)" at bounding box center [311, 17] width 96 height 13
type input "drill-dow"
click at [422, 93] on div "Income Statement Drill-Down Projections Cassling" at bounding box center [380, 90] width 240 height 18
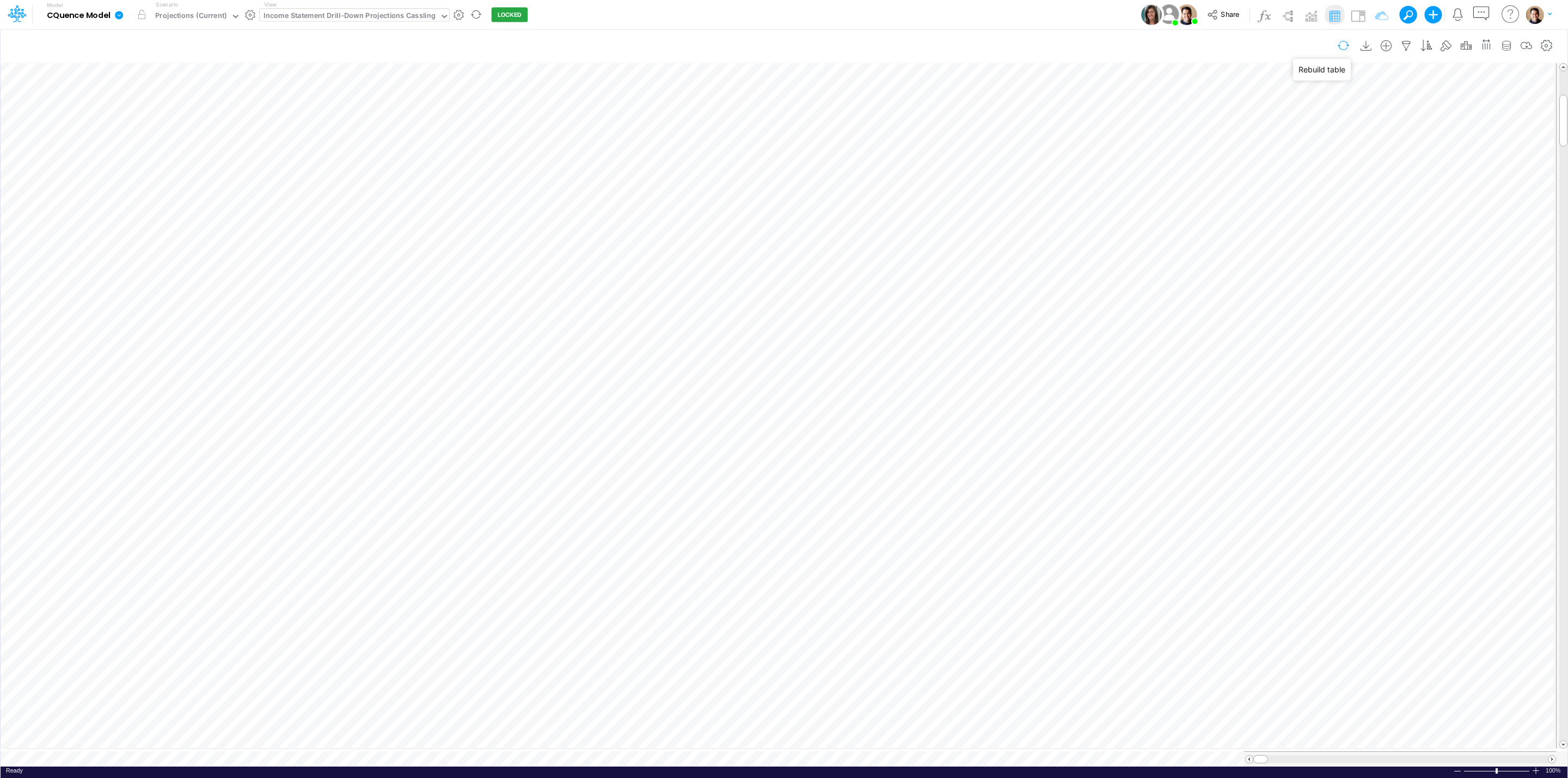
click at [1341, 44] on button "button" at bounding box center [1343, 45] width 26 height 19
click at [123, 13] on icon at bounding box center [119, 15] width 10 height 10
click at [143, 43] on button "Edit model settings" at bounding box center [174, 43] width 117 height 17
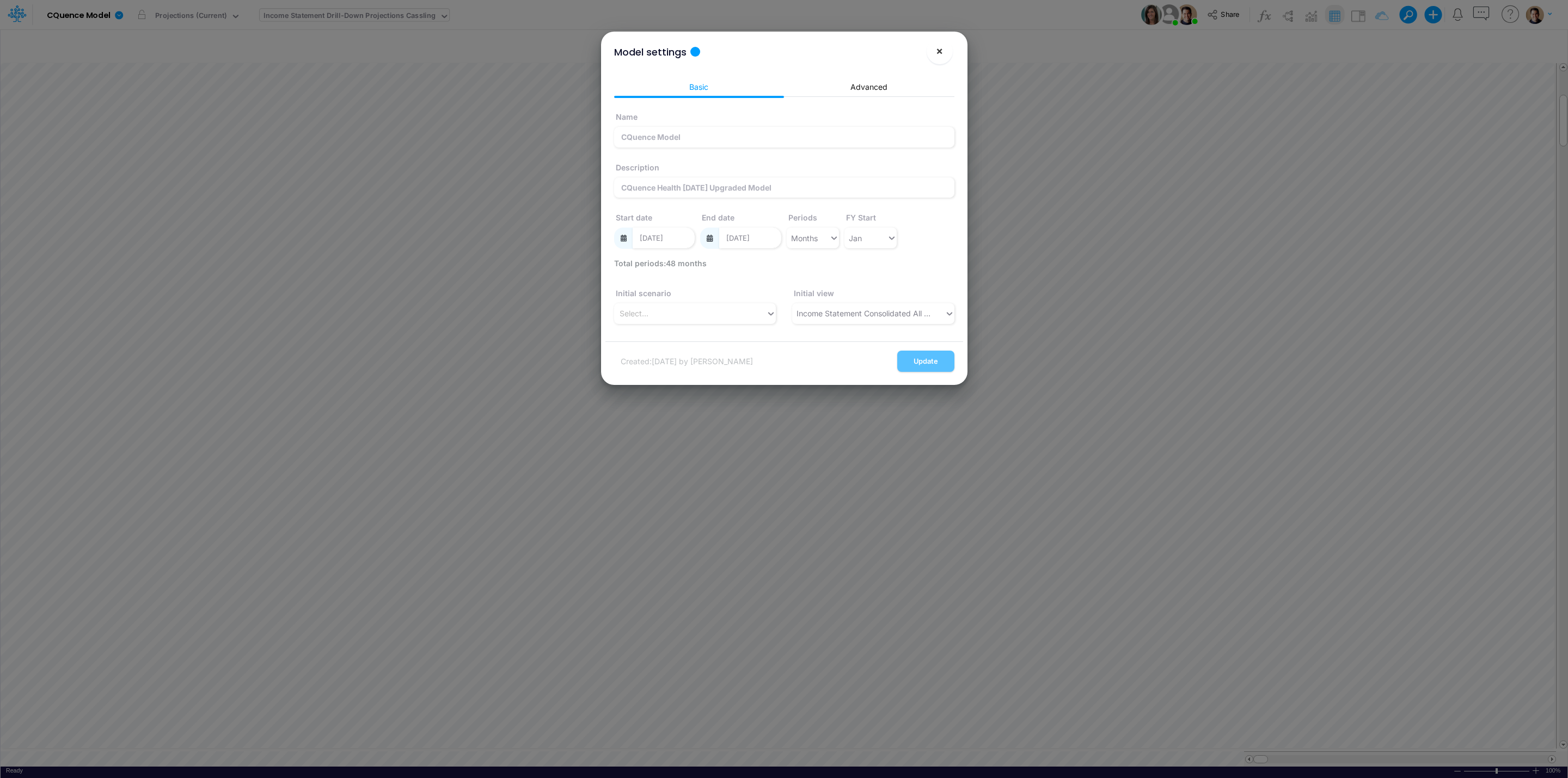
click at [941, 48] on span "×" at bounding box center [939, 50] width 7 height 13
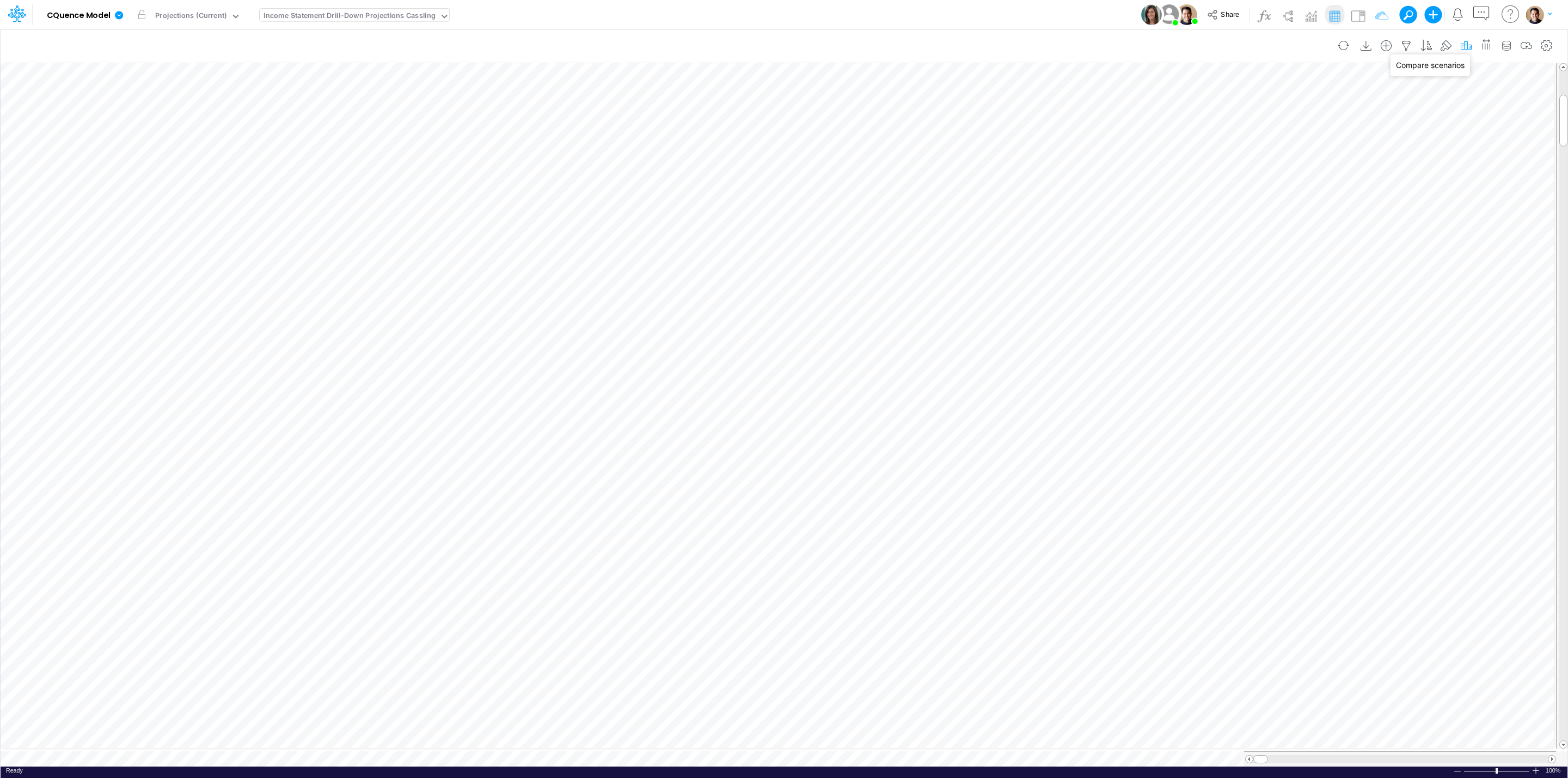
click at [1462, 43] on icon "button" at bounding box center [1466, 46] width 17 height 11
click at [1465, 47] on icon "button" at bounding box center [1466, 46] width 17 height 11
click at [1467, 44] on icon "button" at bounding box center [1466, 46] width 17 height 11
click at [1463, 41] on icon "button" at bounding box center [1466, 46] width 17 height 11
click at [1359, 45] on icon "button" at bounding box center [1366, 46] width 17 height 11
